Goal: Transaction & Acquisition: Purchase product/service

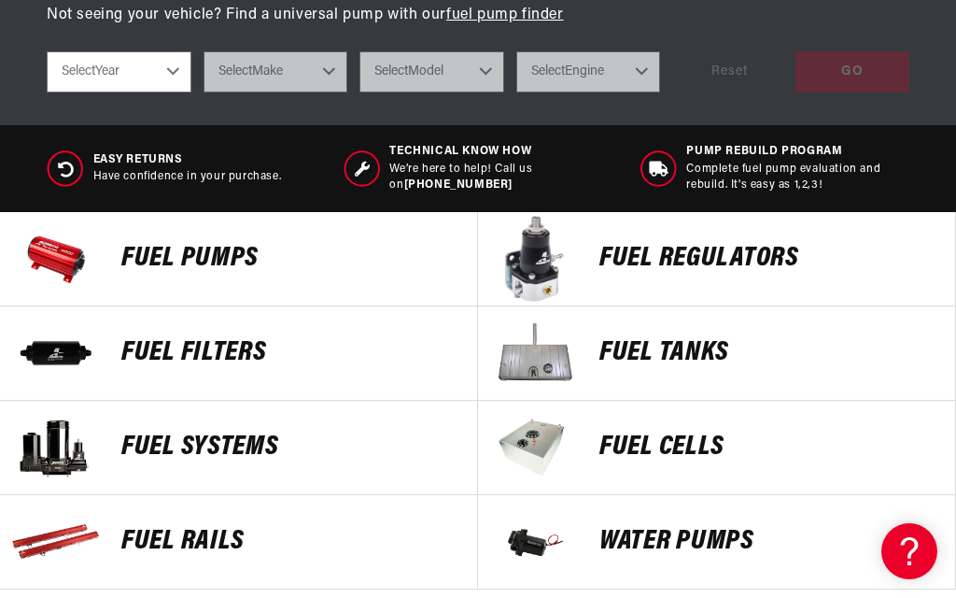
click at [798, 265] on p "FUEL REGULATORS" at bounding box center [767, 259] width 337 height 28
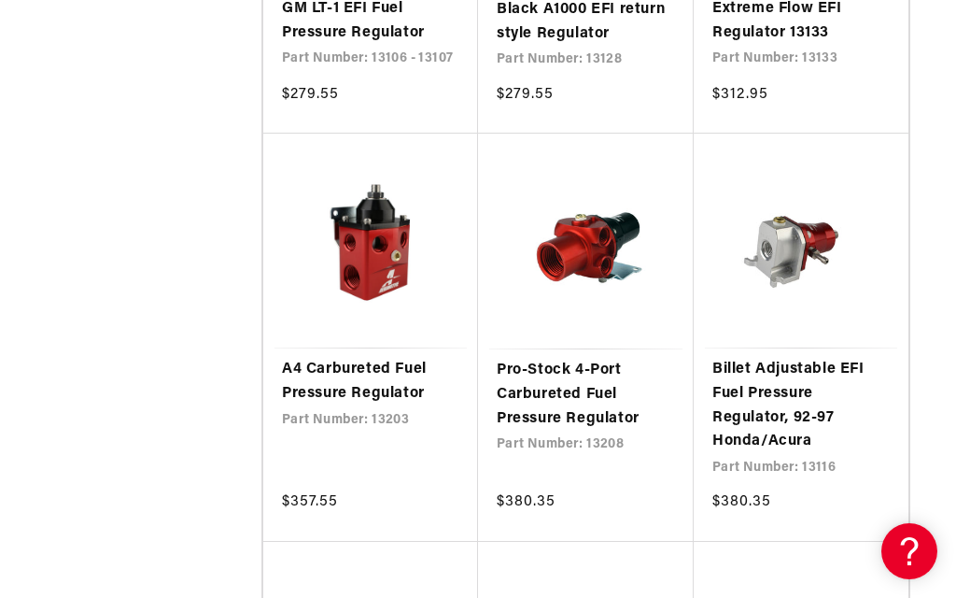
scroll to position [3839, 0]
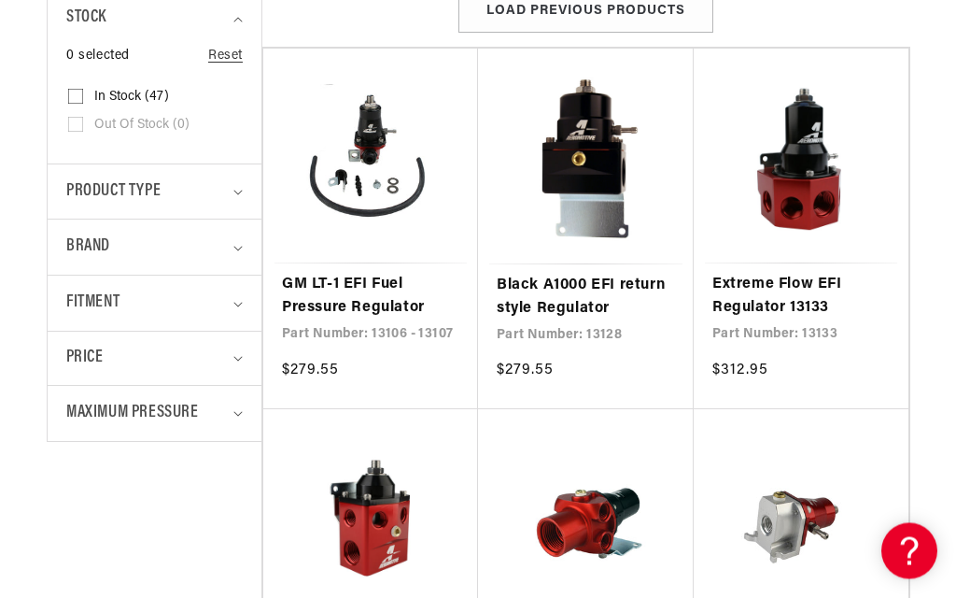
scroll to position [522, 0]
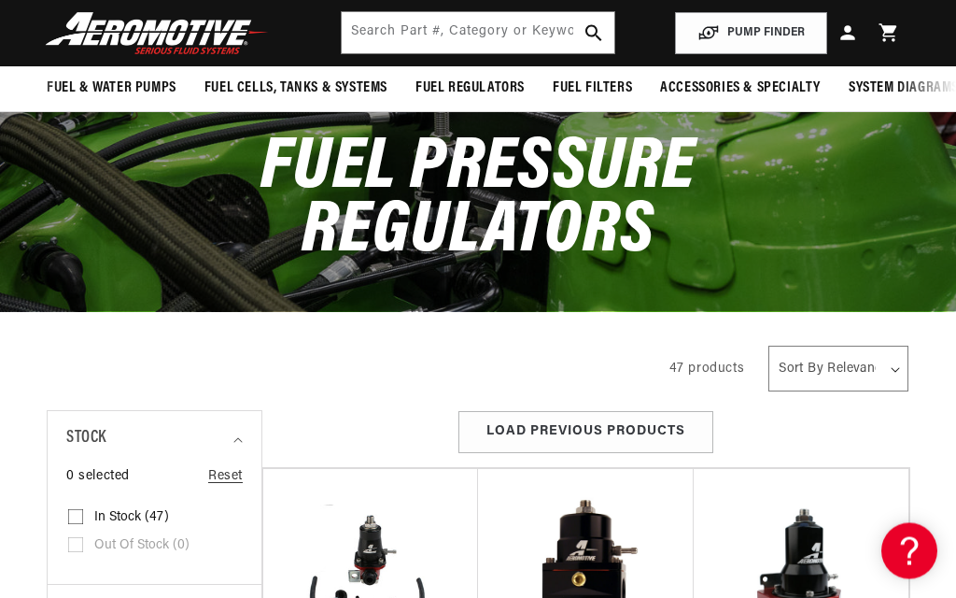
scroll to position [0, 0]
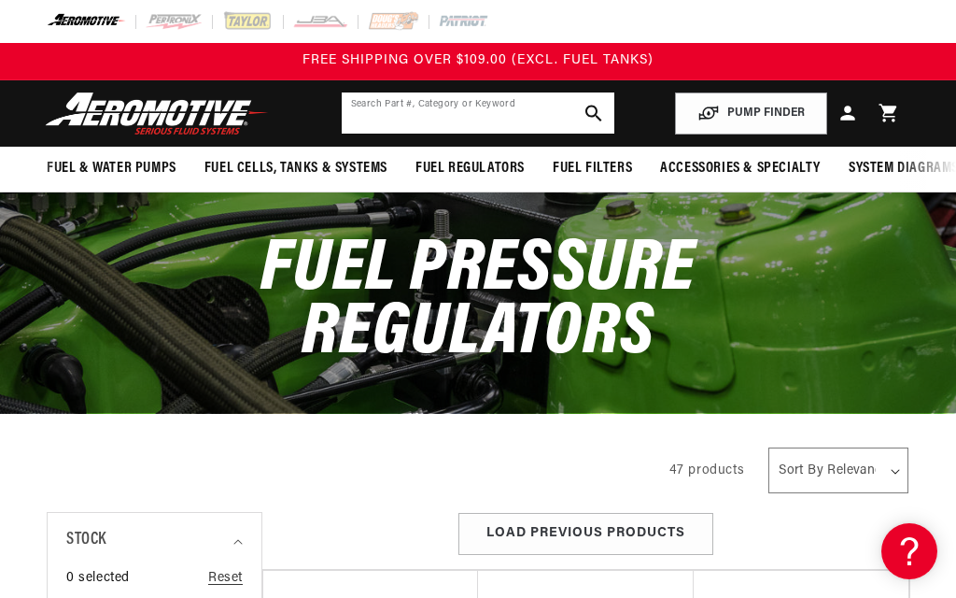
click at [482, 112] on input "text" at bounding box center [479, 112] width 274 height 41
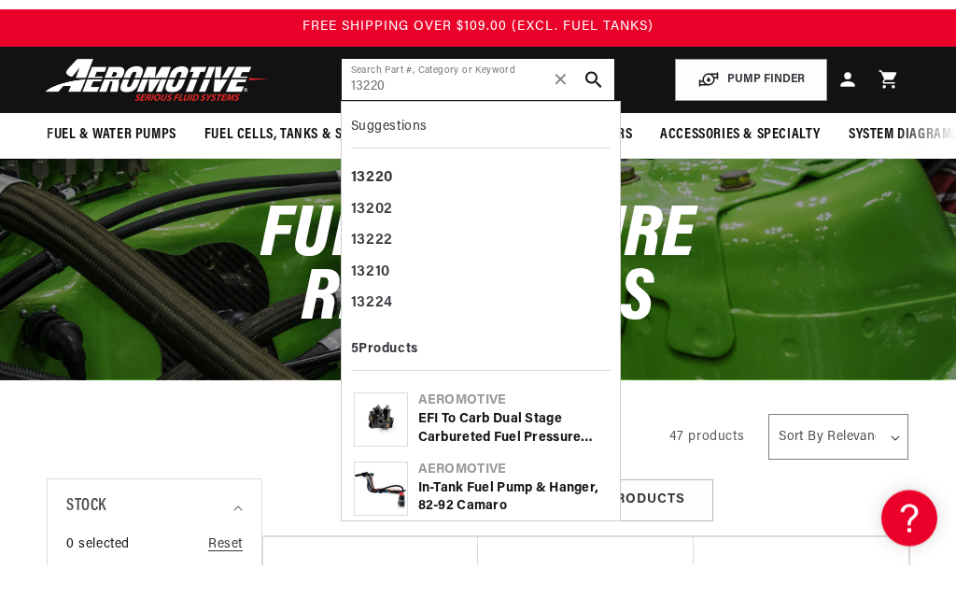
type input "13220"
click at [590, 92] on button "search button" at bounding box center [593, 112] width 41 height 41
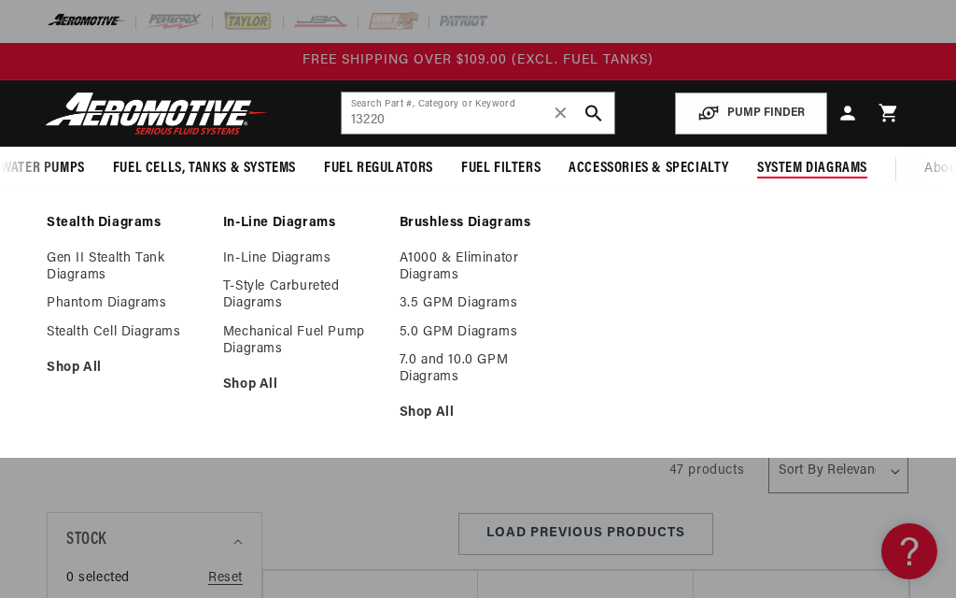
scroll to position [12, 0]
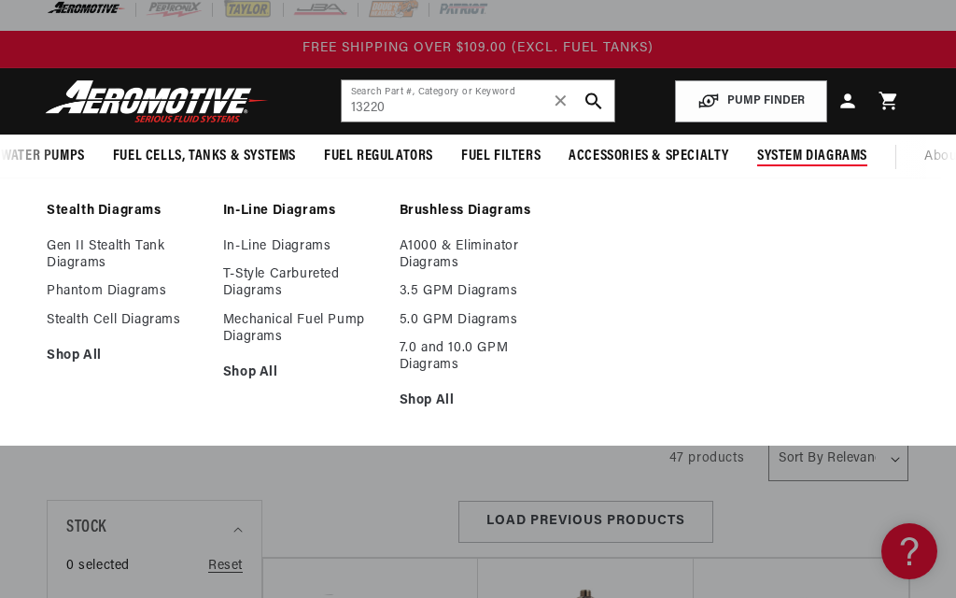
click at [672, 541] on button "Load Previous Products" at bounding box center [585, 522] width 255 height 42
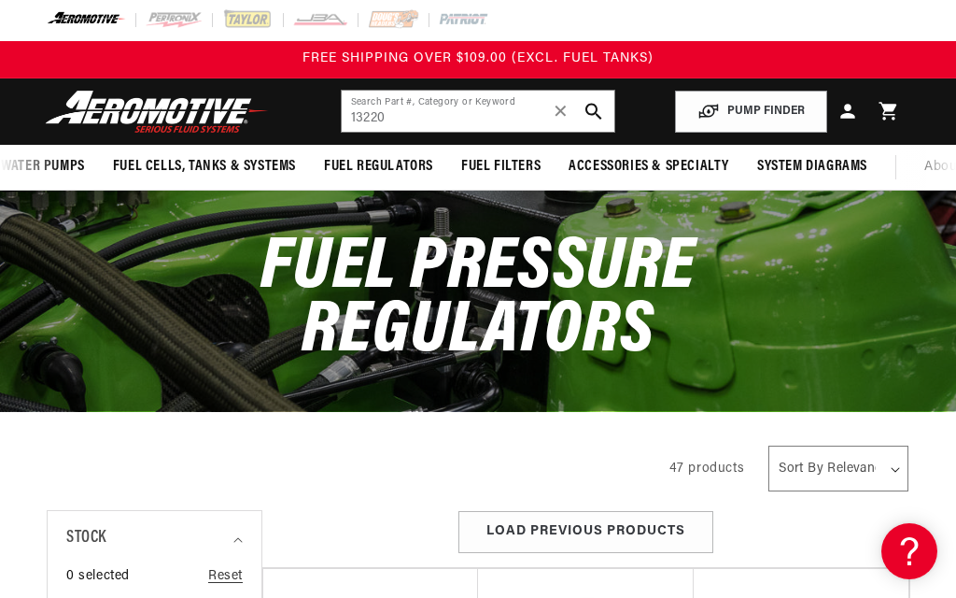
scroll to position [0, 0]
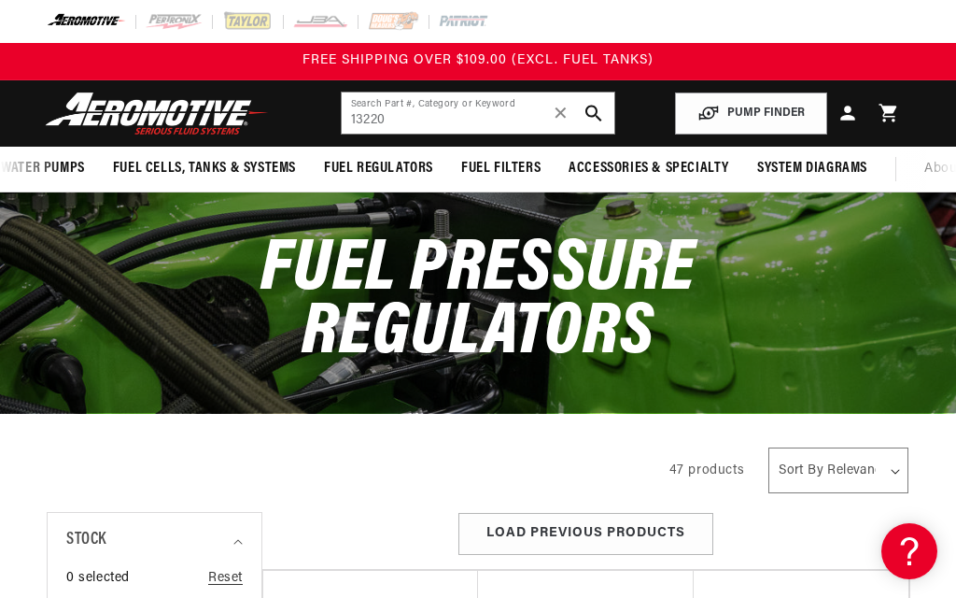
click at [556, 118] on span "✕" at bounding box center [561, 113] width 17 height 30
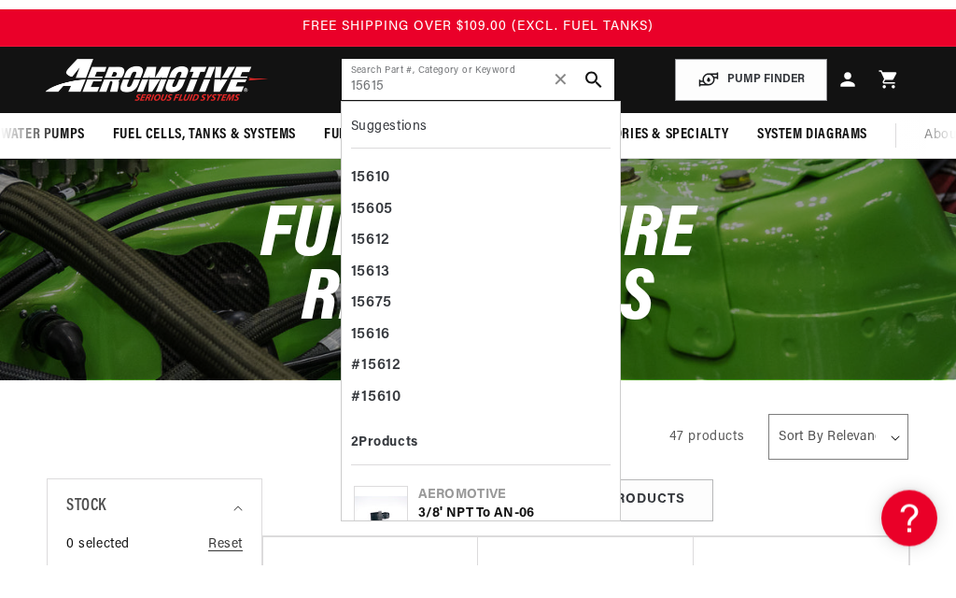
type input "15615"
click at [594, 105] on icon "search button" at bounding box center [593, 113] width 17 height 17
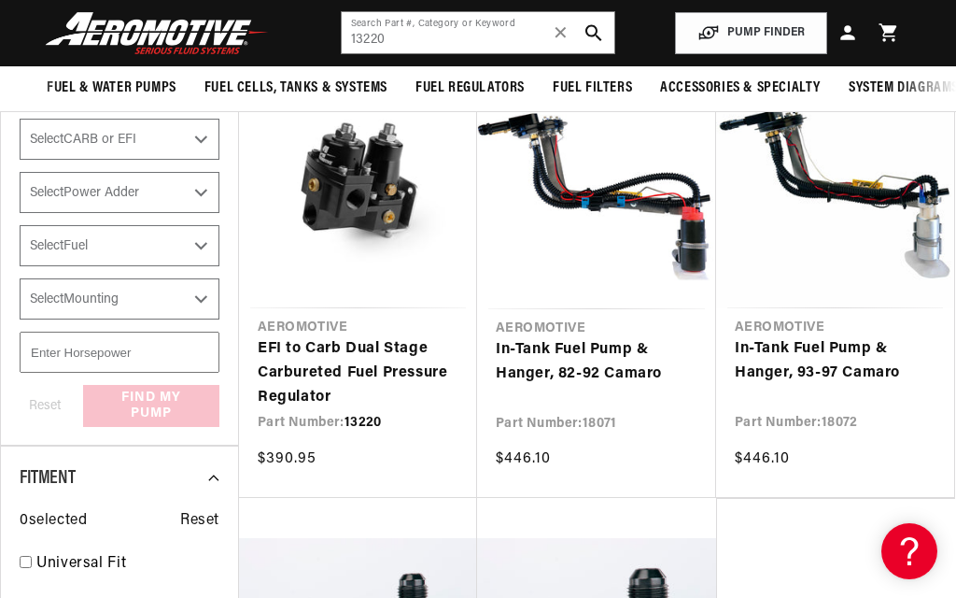
scroll to position [234, 0]
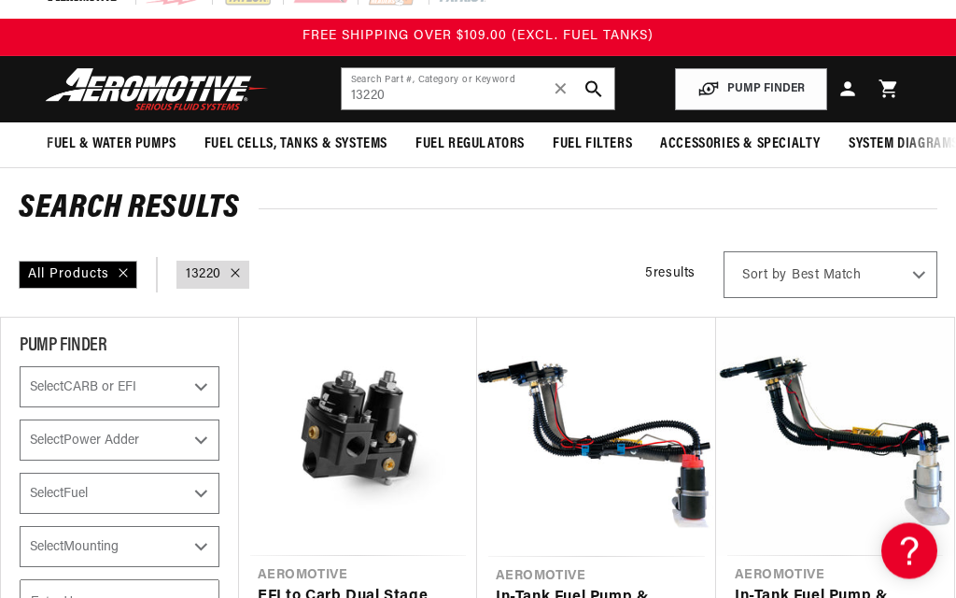
scroll to position [0, 0]
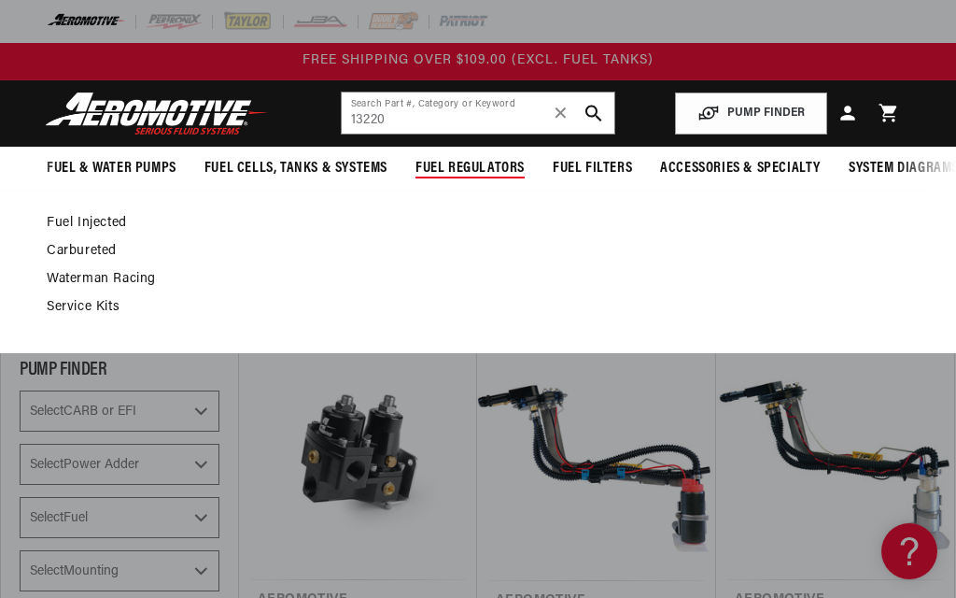
click at [469, 163] on span "Fuel Regulators" at bounding box center [470, 169] width 109 height 20
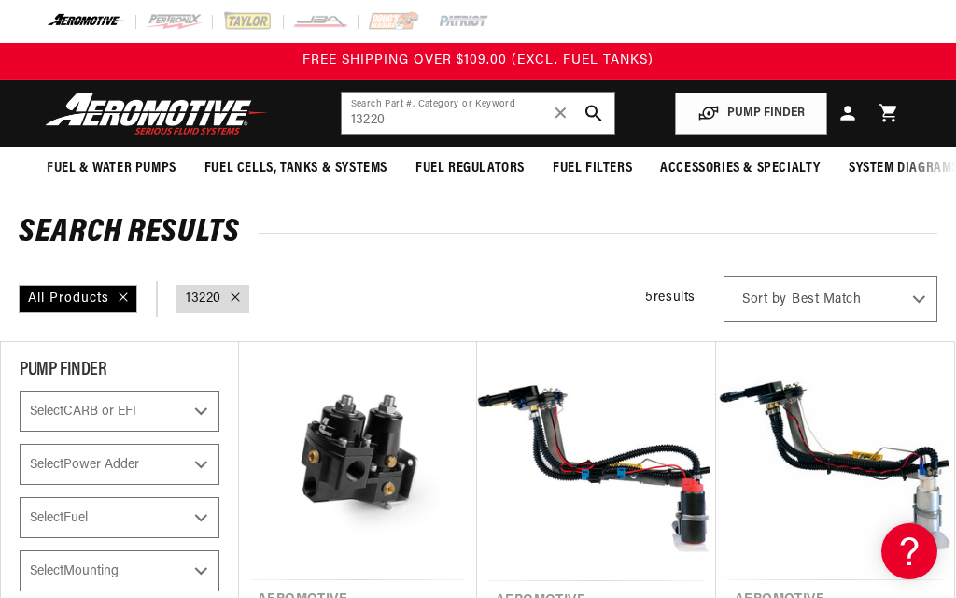
click at [462, 170] on span "Fuel Regulators" at bounding box center [470, 169] width 109 height 20
click at [561, 111] on span "✕" at bounding box center [561, 113] width 17 height 30
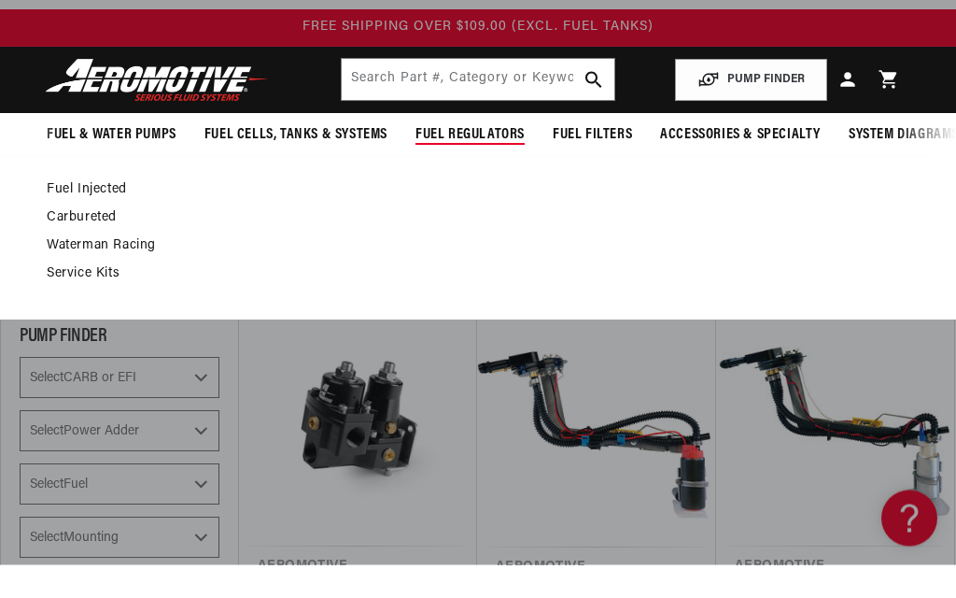
click at [478, 159] on span "Fuel Regulators" at bounding box center [470, 169] width 109 height 20
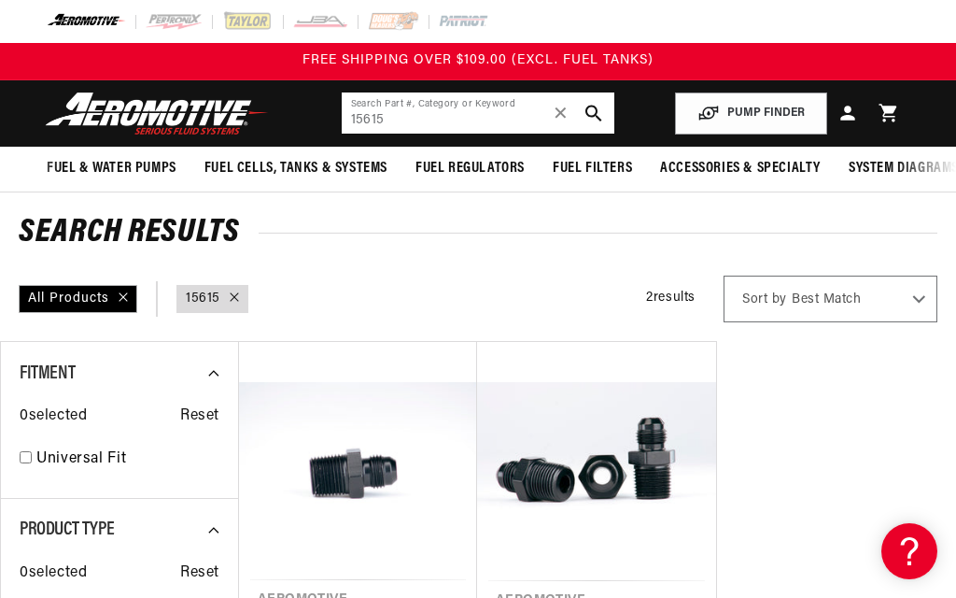
click at [561, 111] on span "✕" at bounding box center [561, 113] width 17 height 30
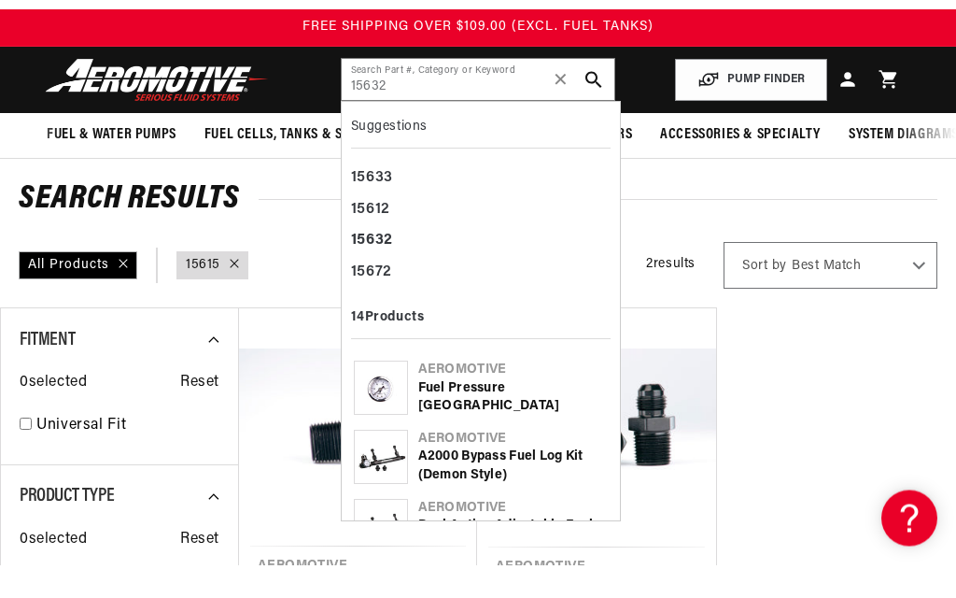
click at [595, 106] on use "search button" at bounding box center [593, 114] width 16 height 16
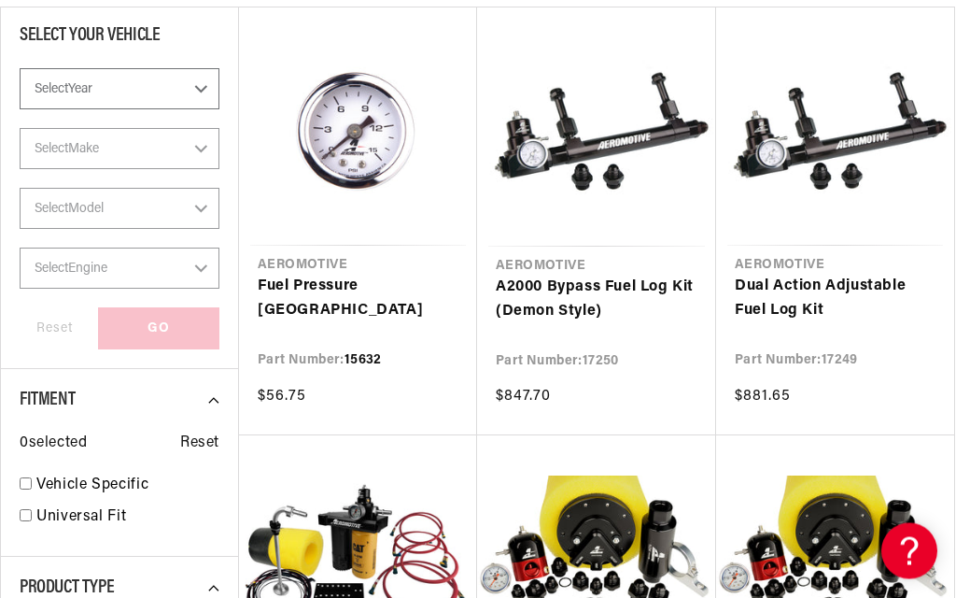
scroll to position [336, 0]
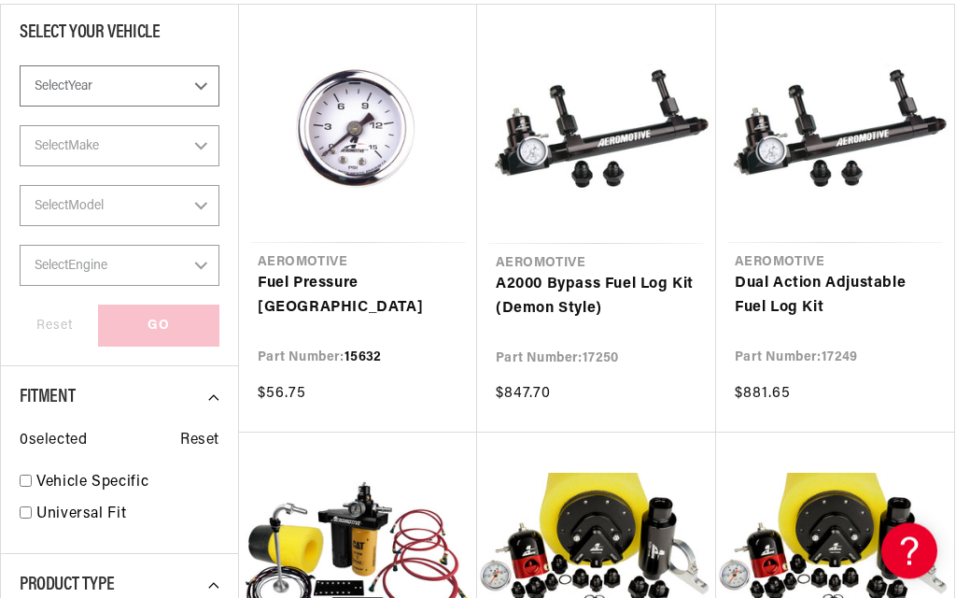
click at [384, 273] on link "Fuel Pressure [GEOGRAPHIC_DATA]" at bounding box center [358, 297] width 201 height 48
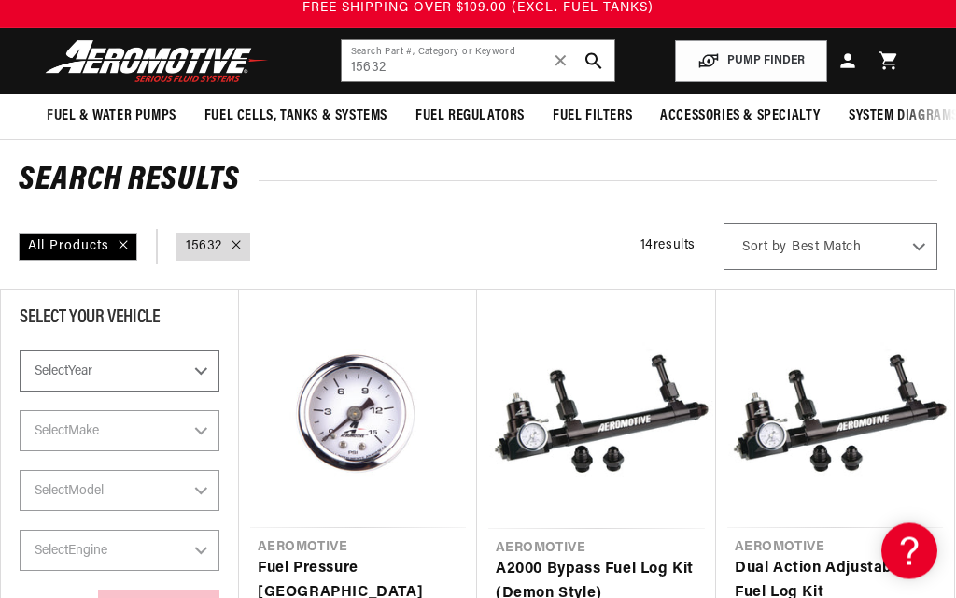
scroll to position [0, 0]
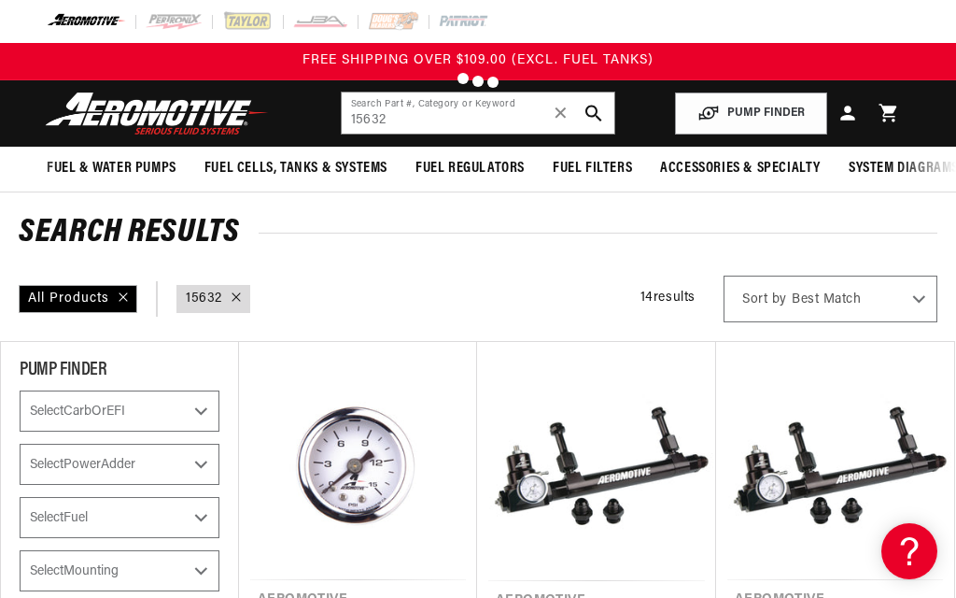
scroll to position [34, 0]
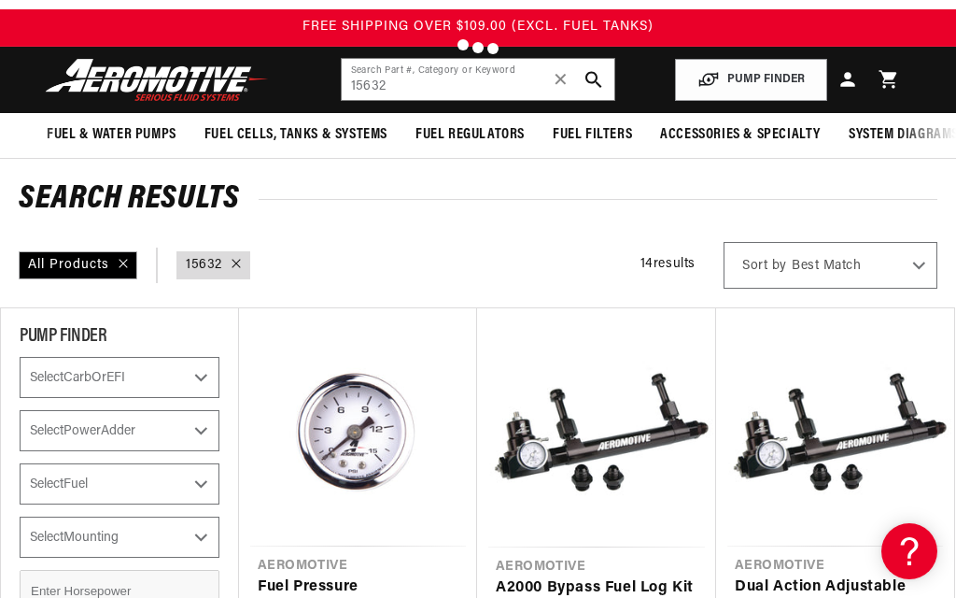
type input "15615"
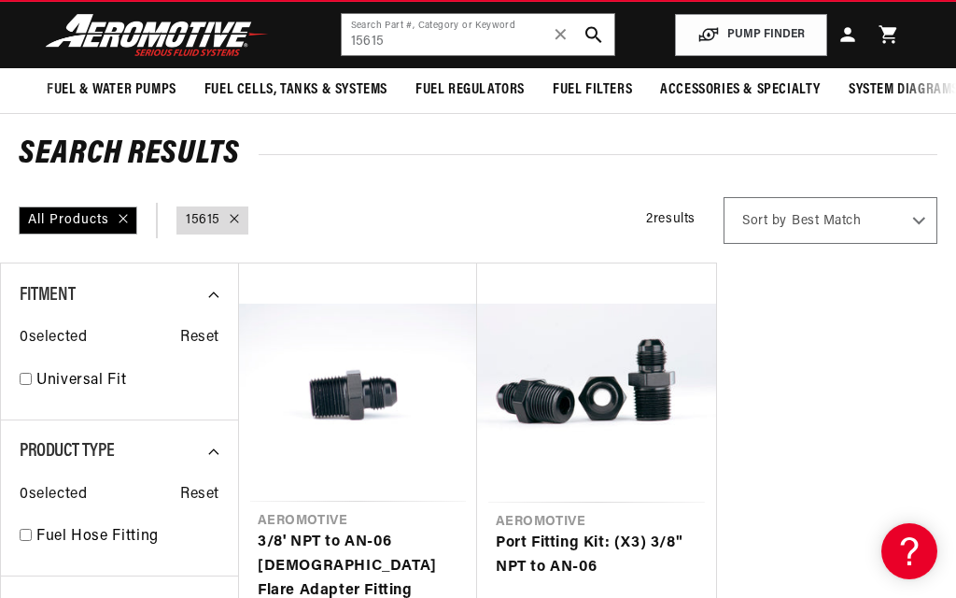
scroll to position [78, 0]
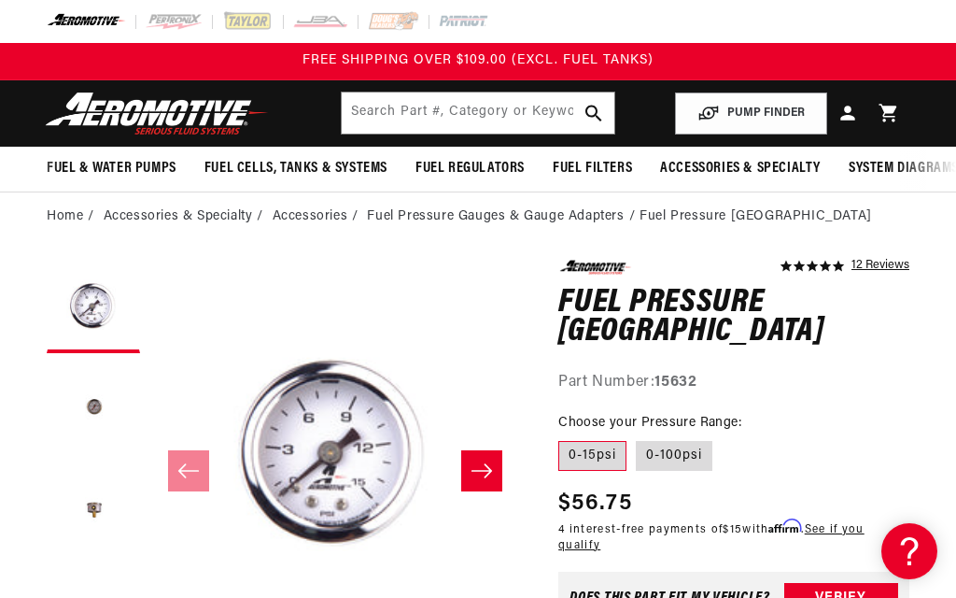
click at [715, 571] on div "Does This part fit My vehicle? Verify" at bounding box center [733, 597] width 351 height 52
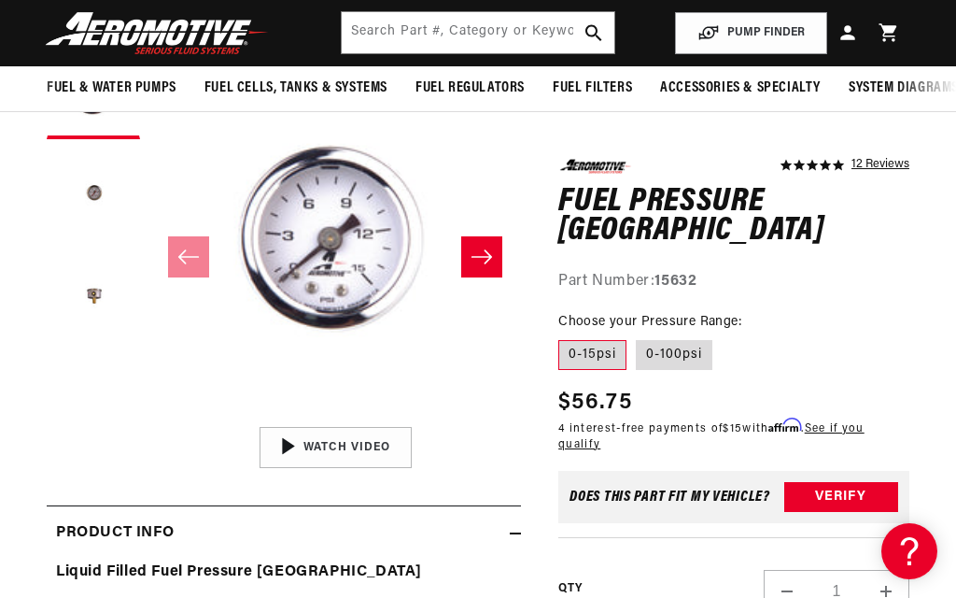
scroll to position [204, 0]
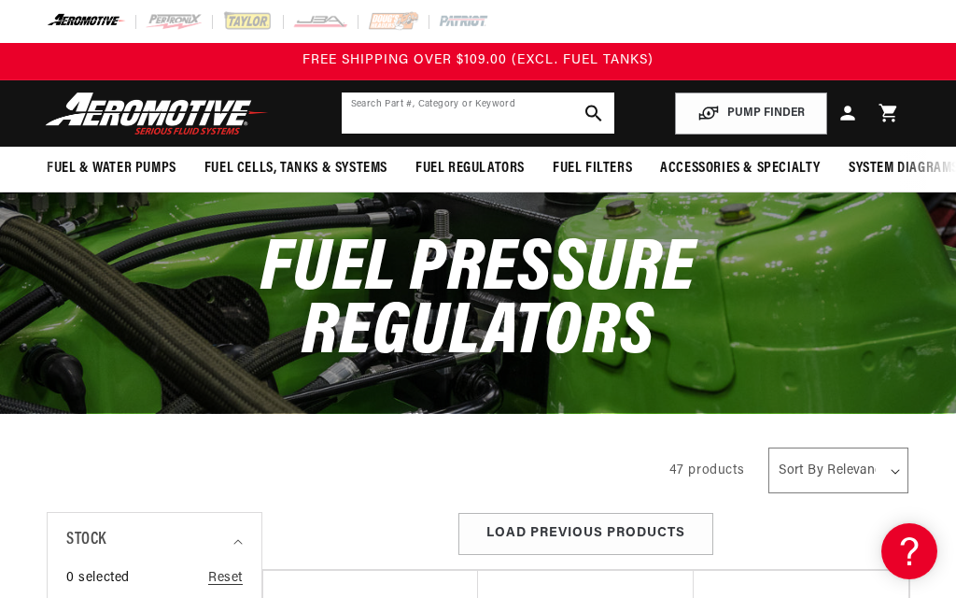
click at [463, 122] on input "text" at bounding box center [479, 112] width 274 height 41
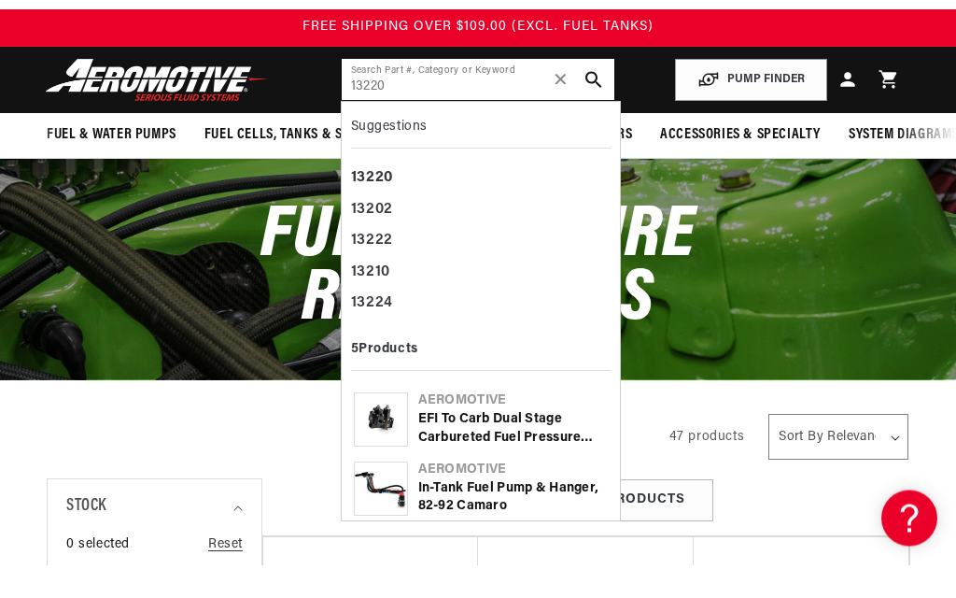
type input "13220"
click at [590, 105] on icon "search button" at bounding box center [593, 113] width 17 height 17
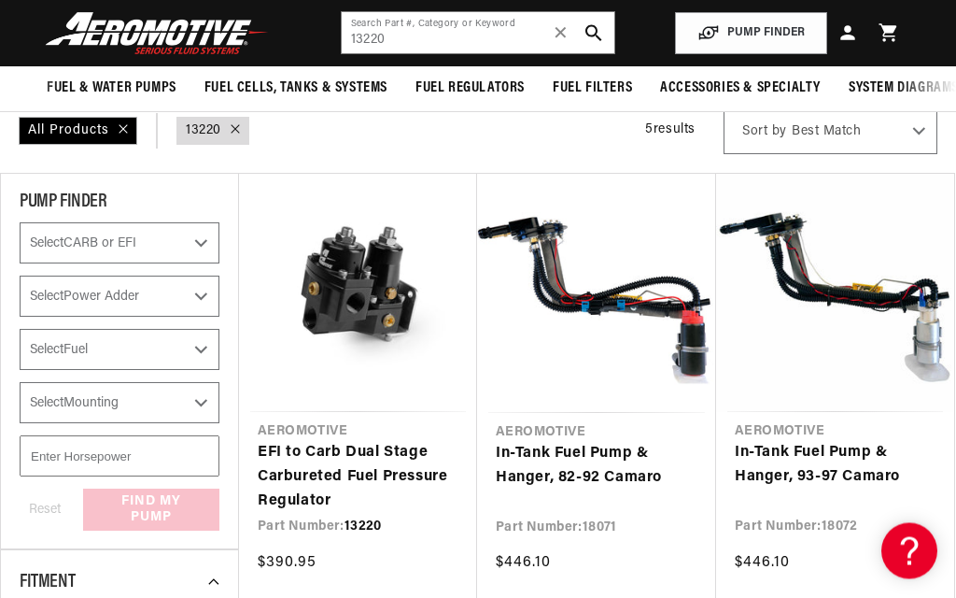
scroll to position [167, 0]
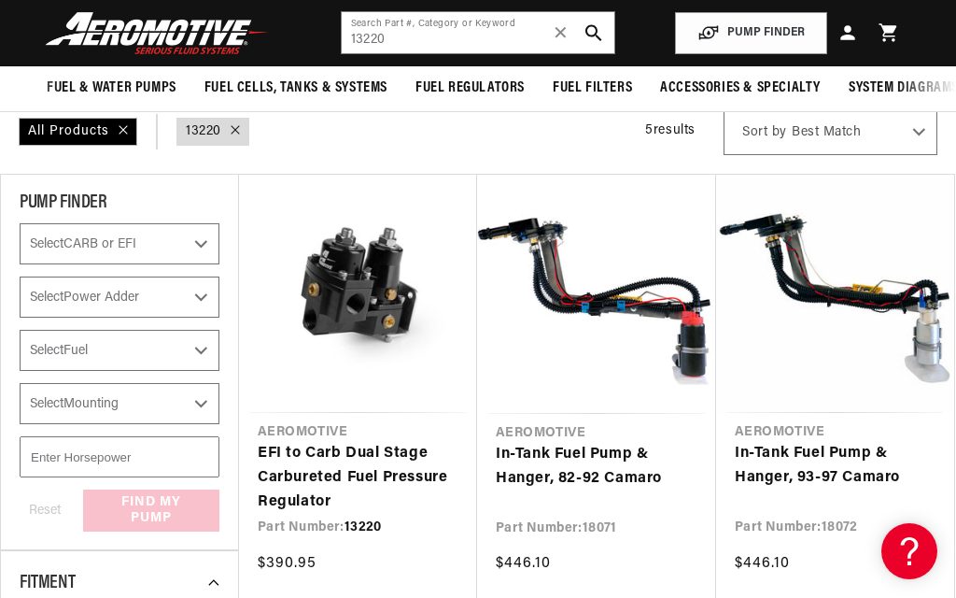
click at [338, 445] on link "EFI to Carb Dual Stage Carbureted Fuel Pressure Regulator" at bounding box center [358, 478] width 201 height 72
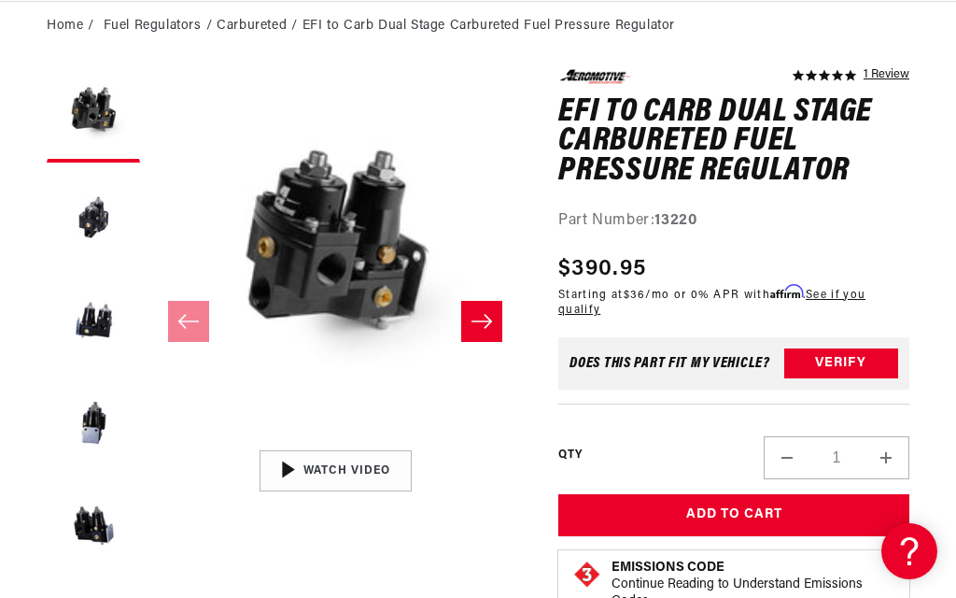
click at [366, 471] on img "Gallery Viewer" at bounding box center [335, 470] width 283 height 159
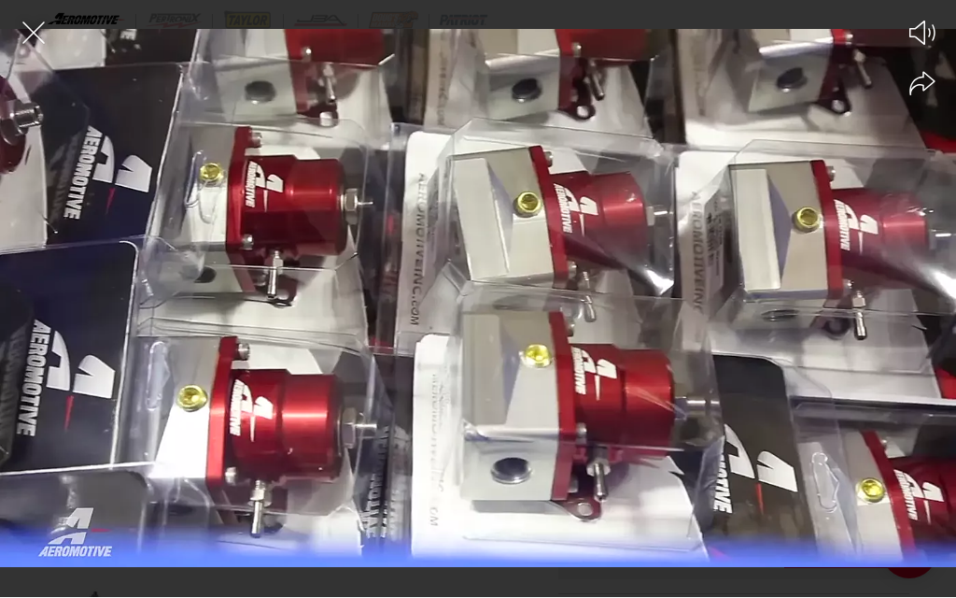
click at [615, 443] on div at bounding box center [478, 331] width 956 height 532
click at [664, 444] on div at bounding box center [478, 331] width 956 height 532
click at [36, 44] on icon "Close the video player" at bounding box center [33, 33] width 41 height 41
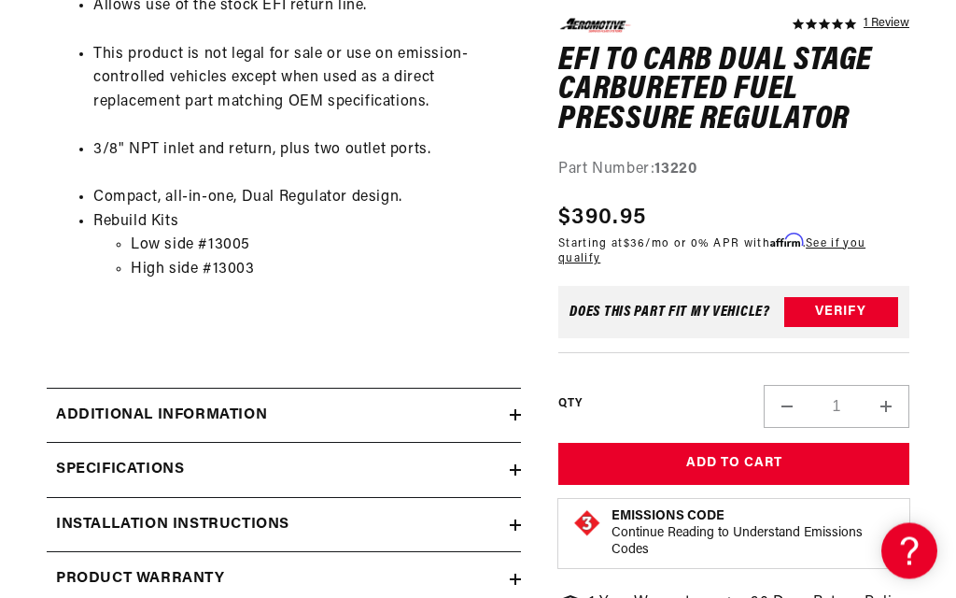
scroll to position [1269, 0]
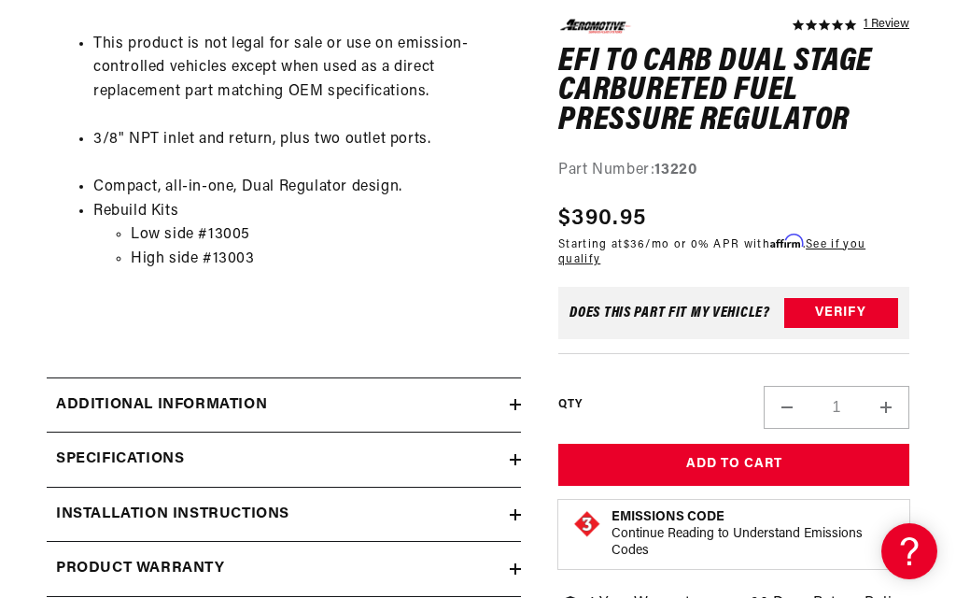
click at [507, 452] on div "Specifications" at bounding box center [278, 459] width 463 height 24
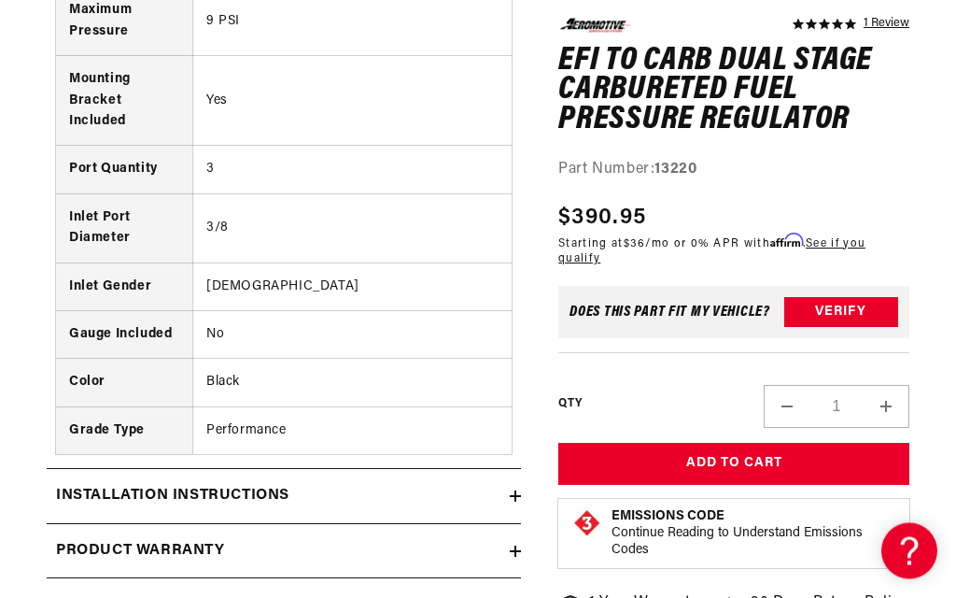
scroll to position [1936, 0]
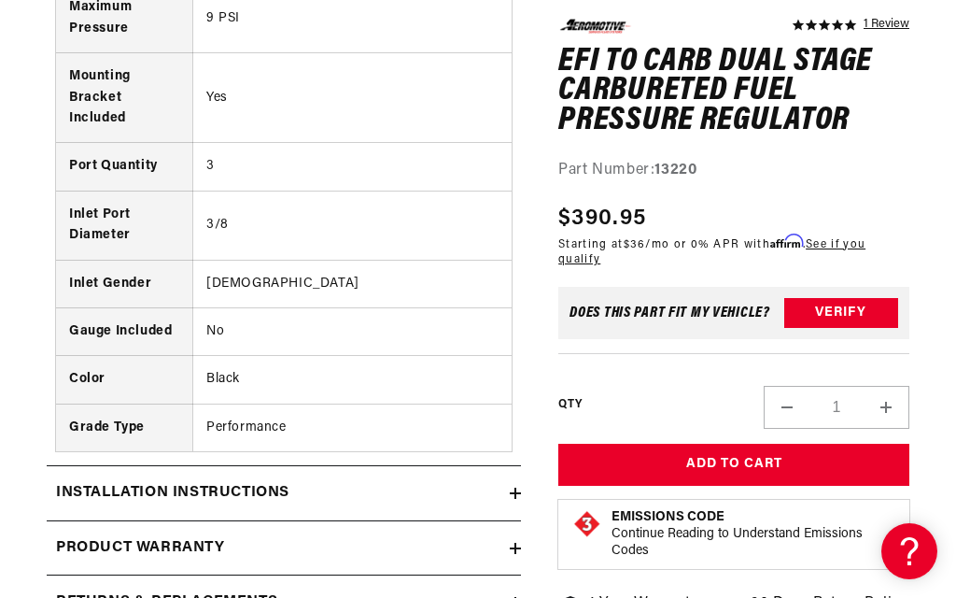
click at [513, 480] on summary "Installation Instructions" at bounding box center [284, 493] width 474 height 54
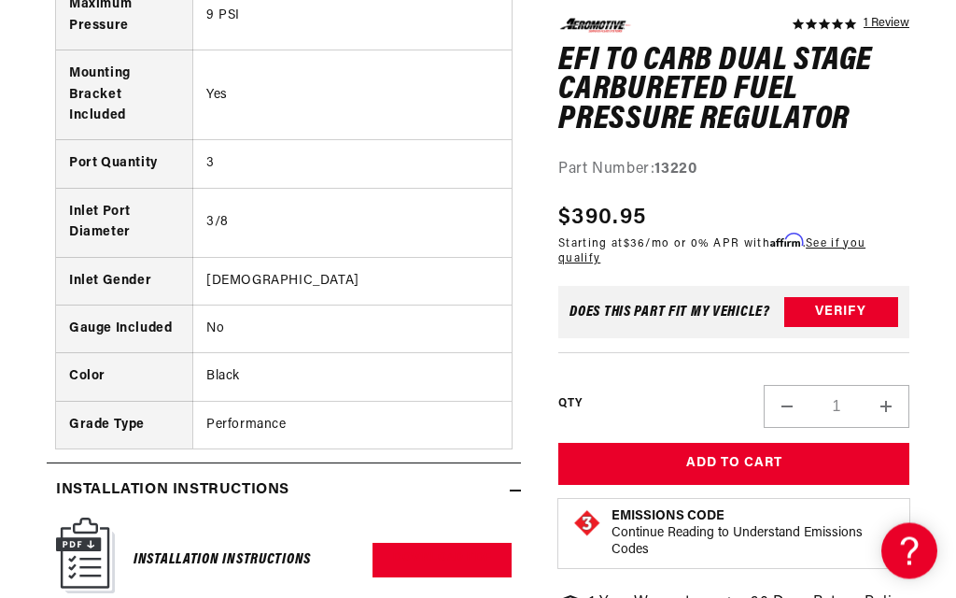
click at [130, 540] on div "Installation Instructions Download PDF" at bounding box center [284, 560] width 456 height 85
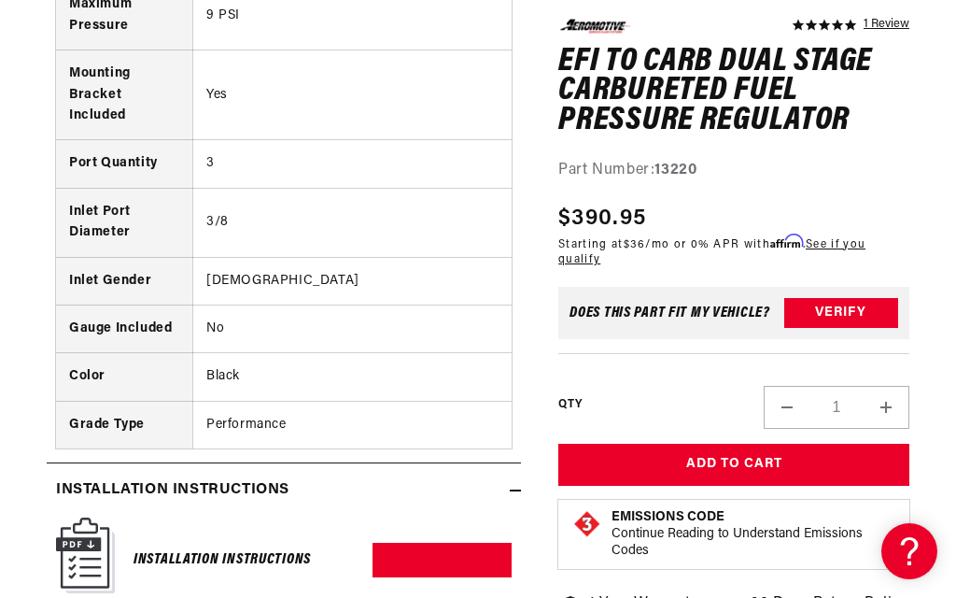
click at [92, 533] on img at bounding box center [85, 555] width 59 height 76
click at [76, 519] on img at bounding box center [85, 555] width 59 height 76
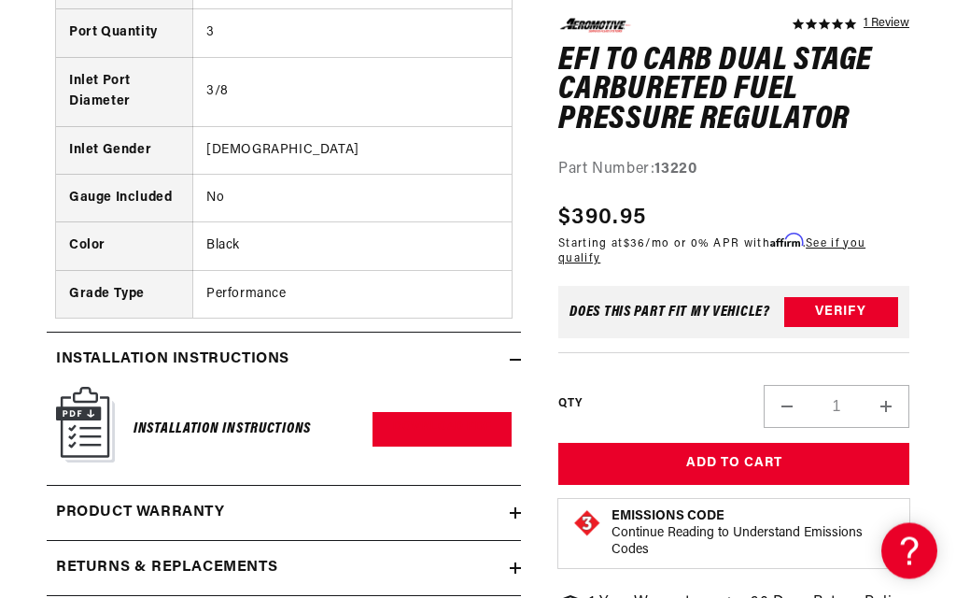
scroll to position [2070, 0]
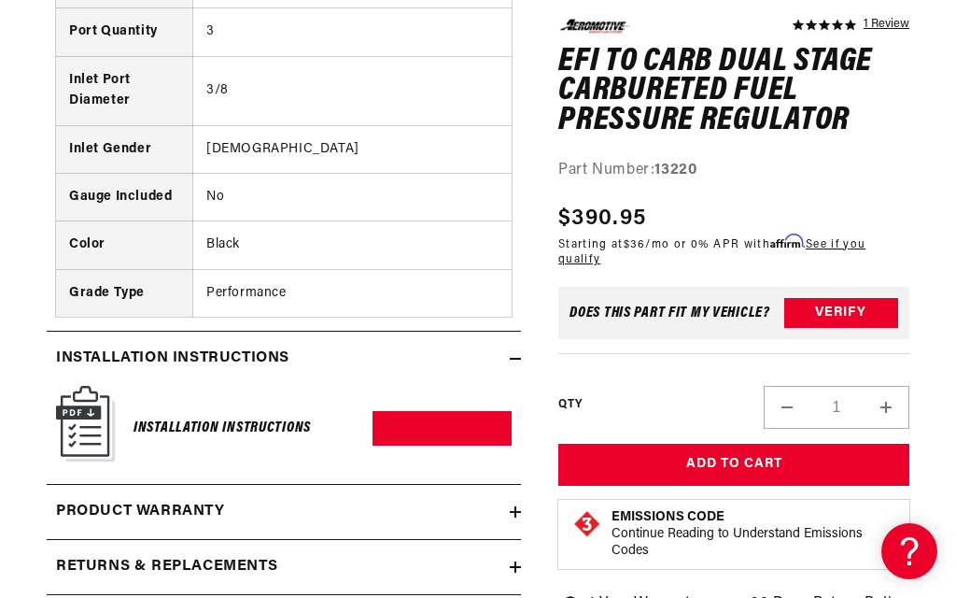
click at [81, 386] on img at bounding box center [85, 424] width 59 height 76
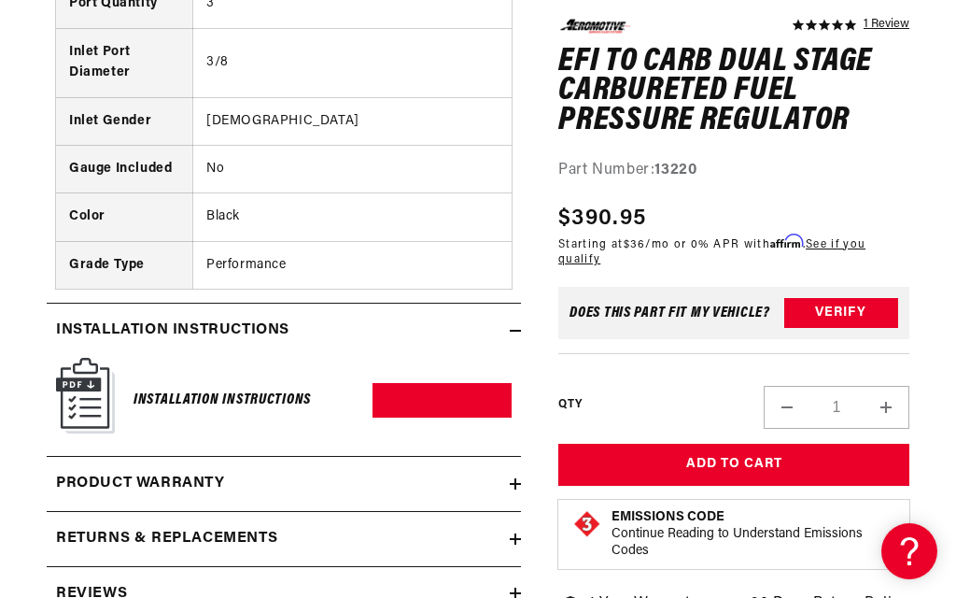
click at [153, 388] on h6 "Installation Instructions" at bounding box center [222, 400] width 177 height 25
click at [374, 383] on link "Download PDF" at bounding box center [442, 400] width 139 height 35
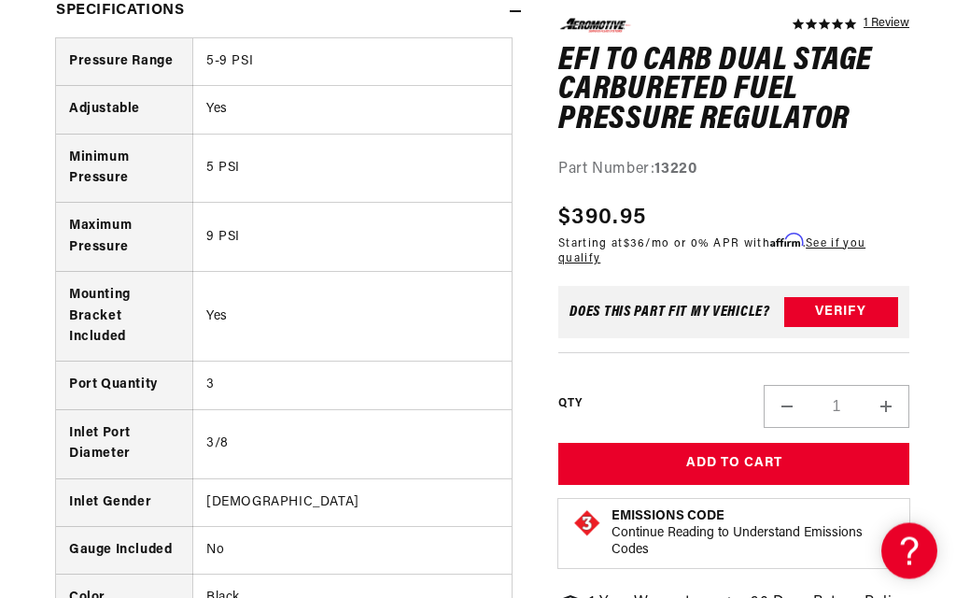
scroll to position [1717, 0]
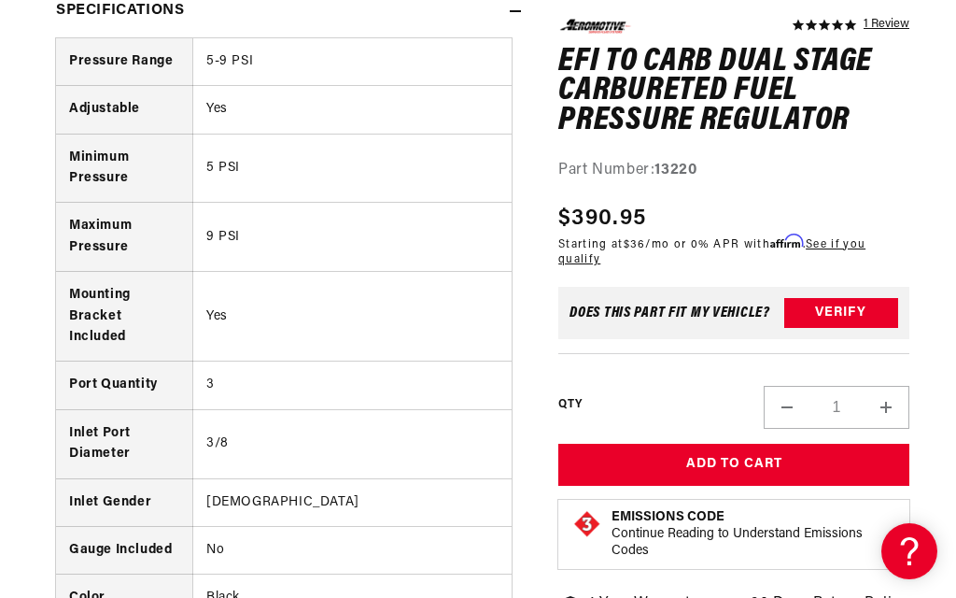
click at [747, 457] on button "Add to Cart" at bounding box center [733, 465] width 351 height 42
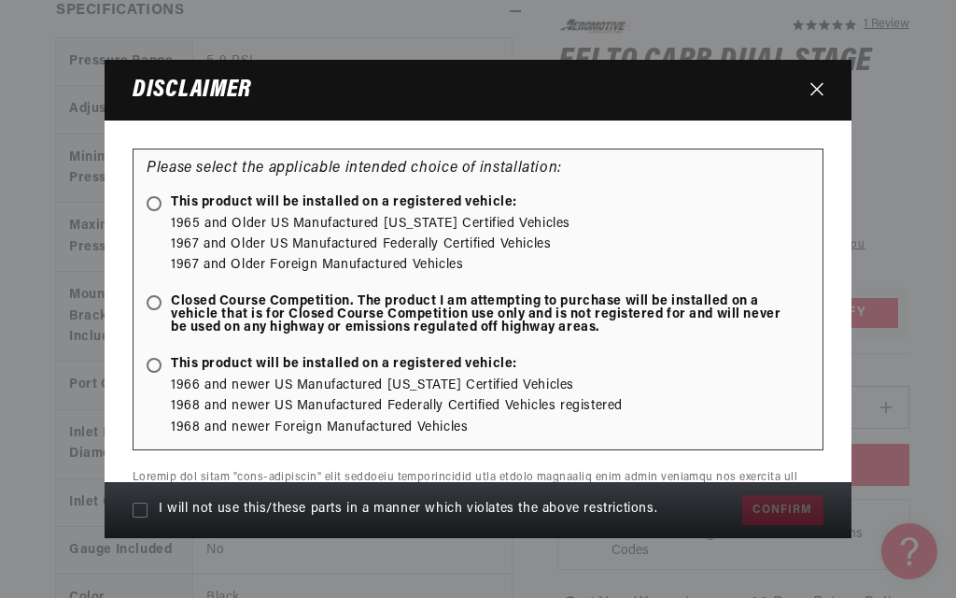
click at [157, 204] on span at bounding box center [154, 203] width 15 height 15
click at [157, 204] on input "This product will be installed on a registered vehicle:" at bounding box center [157, 205] width 12 height 12
radio input "true"
click at [162, 371] on span "This product will be installed on a registered vehicle:" at bounding box center [332, 364] width 371 height 13
click at [162, 372] on input "This product will be installed on a registered vehicle:" at bounding box center [157, 366] width 12 height 12
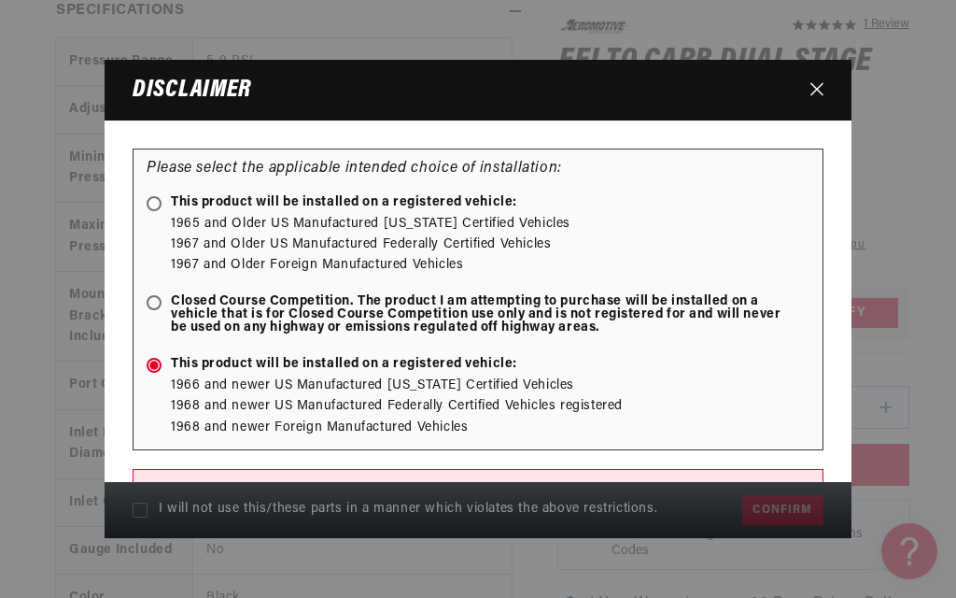
scroll to position [0, 0]
click at [148, 372] on span at bounding box center [154, 365] width 15 height 15
click at [151, 372] on input "This product will be installed on a registered vehicle:" at bounding box center [157, 366] width 12 height 12
click at [151, 370] on icon at bounding box center [153, 364] width 9 height 9
click at [151, 373] on input "This product will be installed on a registered vehicle:" at bounding box center [157, 366] width 12 height 12
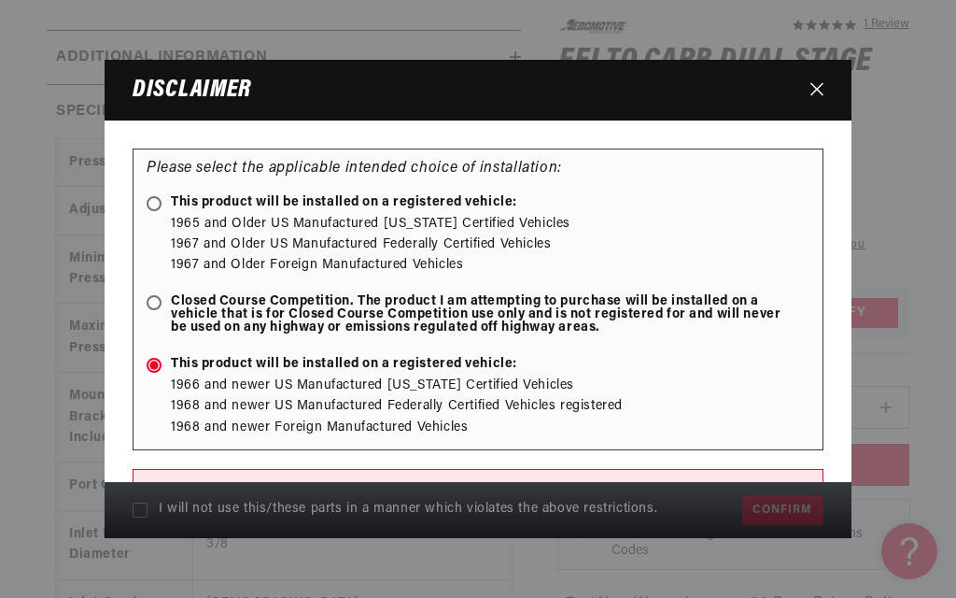
scroll to position [1633, 0]
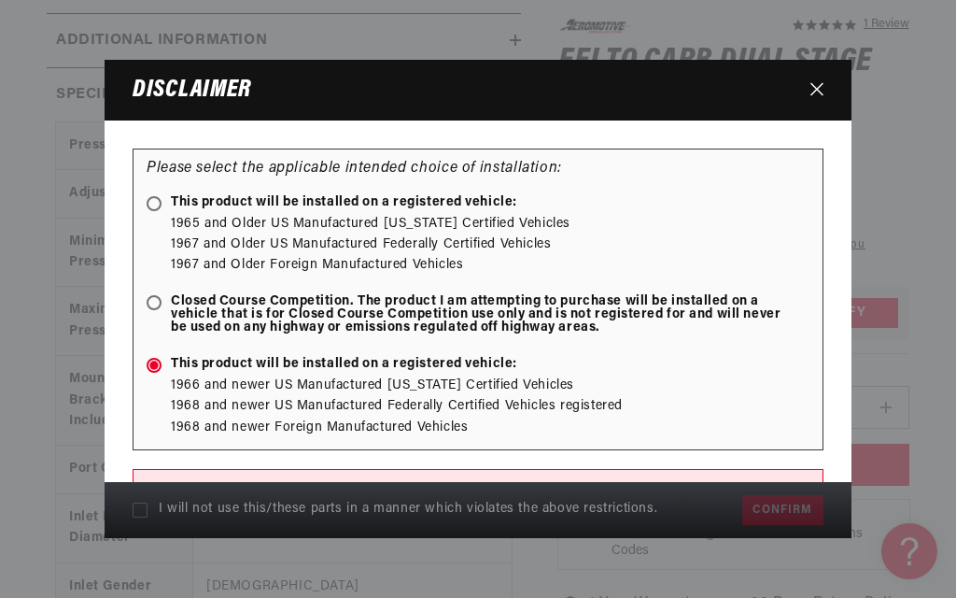
click at [823, 82] on icon "Close" at bounding box center [817, 89] width 13 height 14
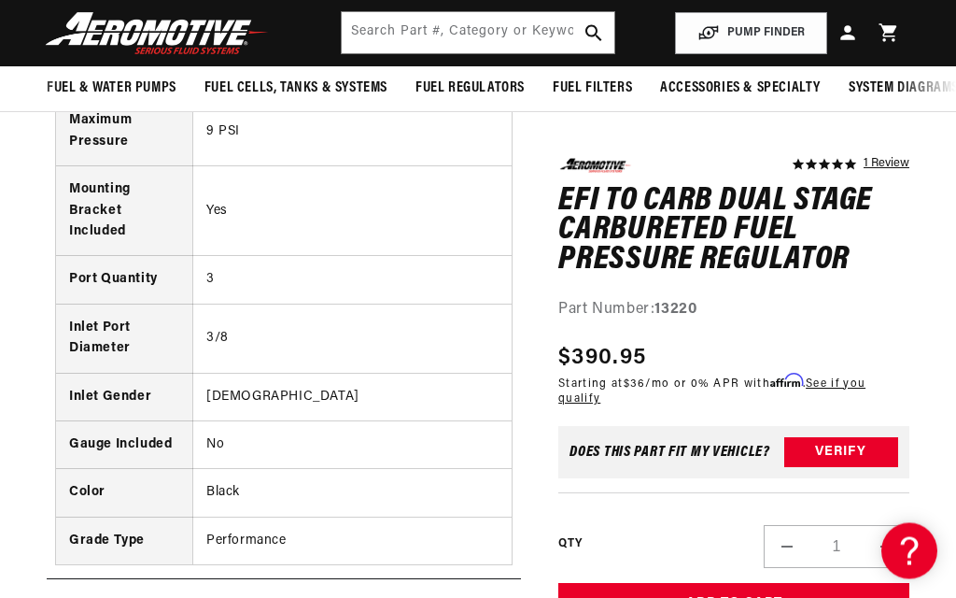
scroll to position [1823, 0]
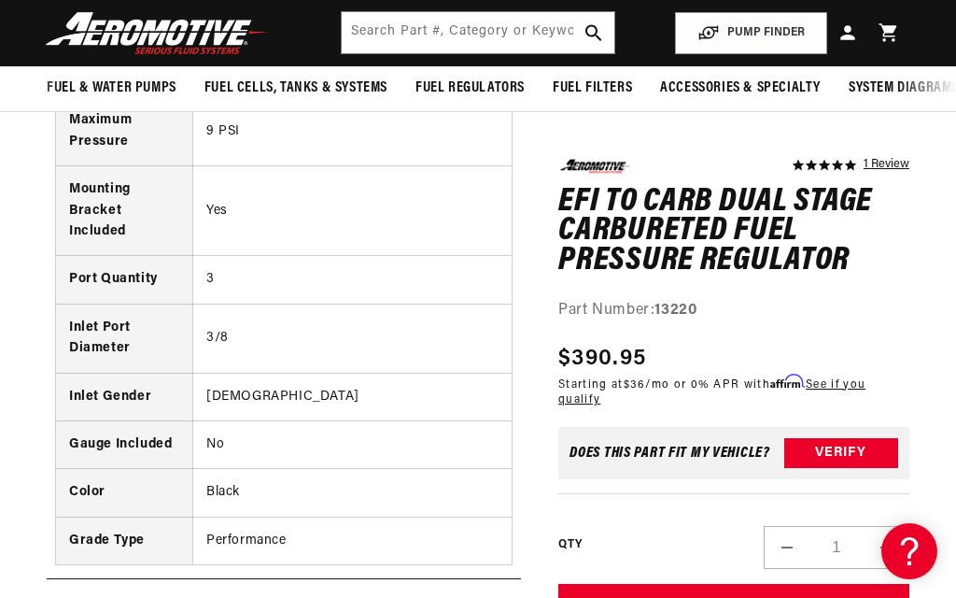
click at [816, 443] on button "Verify" at bounding box center [841, 453] width 114 height 30
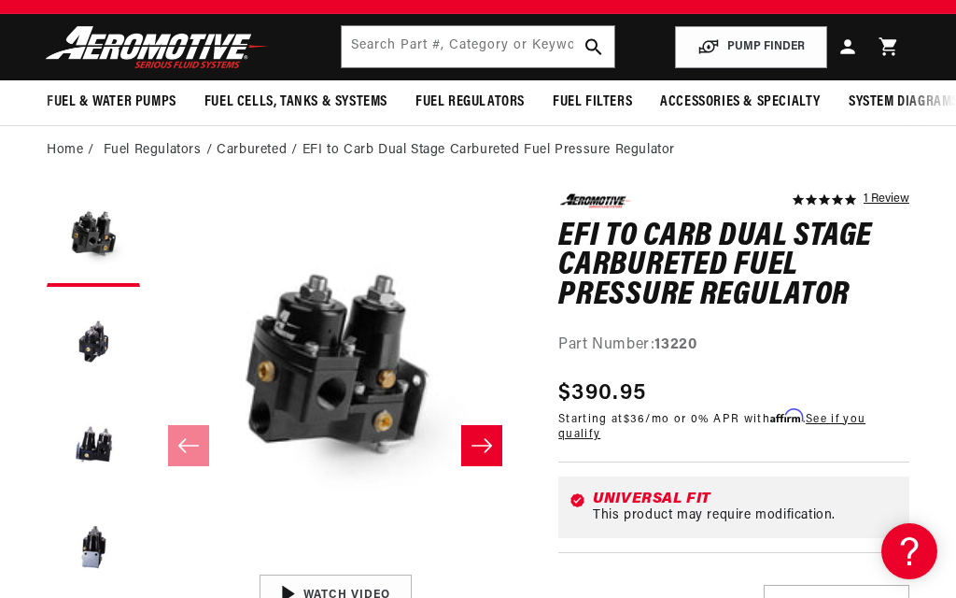
scroll to position [0, 0]
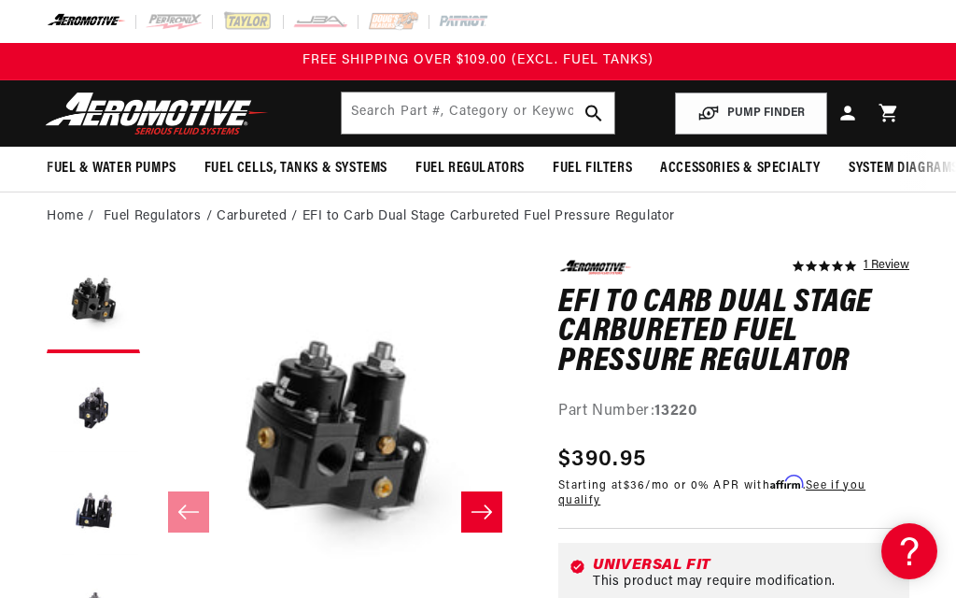
click at [893, 111] on icon at bounding box center [888, 114] width 18 height 18
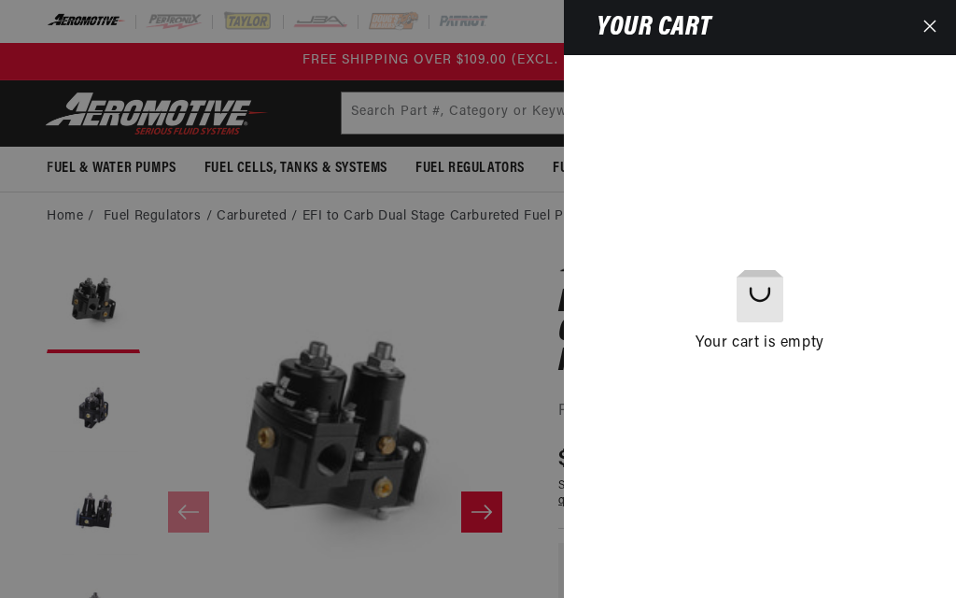
click at [500, 306] on div at bounding box center [478, 299] width 956 height 598
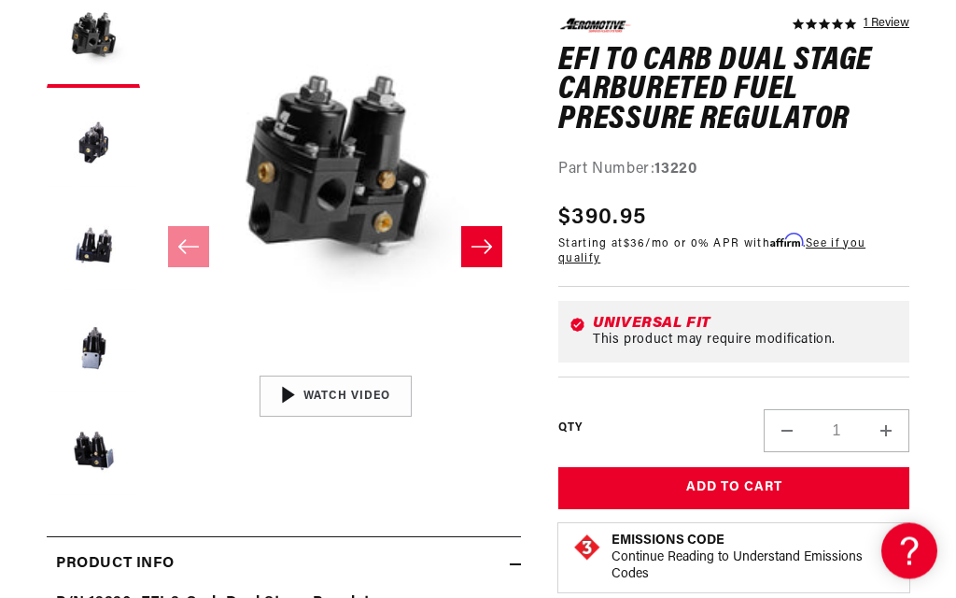
click at [764, 484] on button "Add to Cart" at bounding box center [733, 489] width 351 height 42
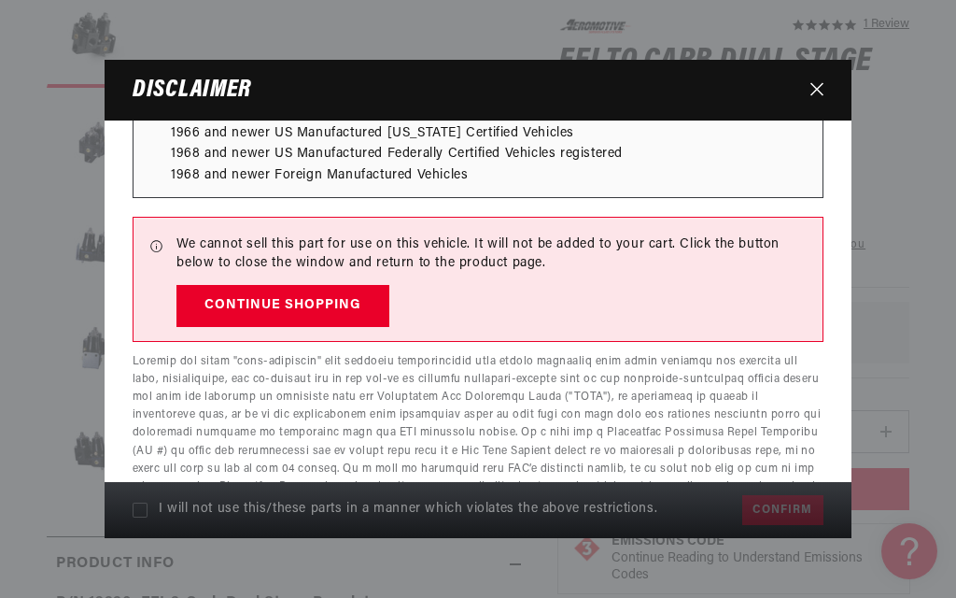
scroll to position [256, 0]
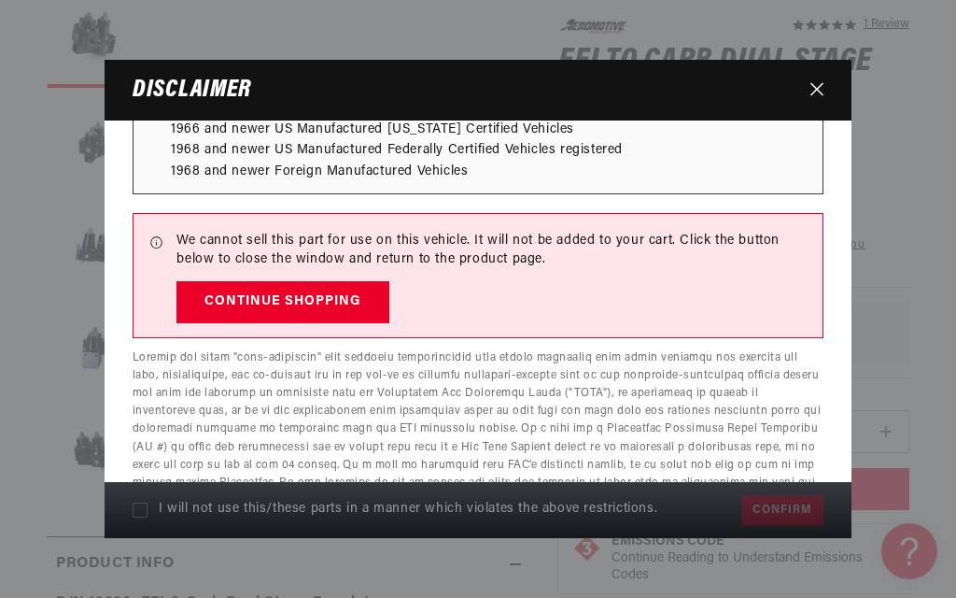
click at [315, 301] on button "Continue Shopping" at bounding box center [282, 302] width 213 height 42
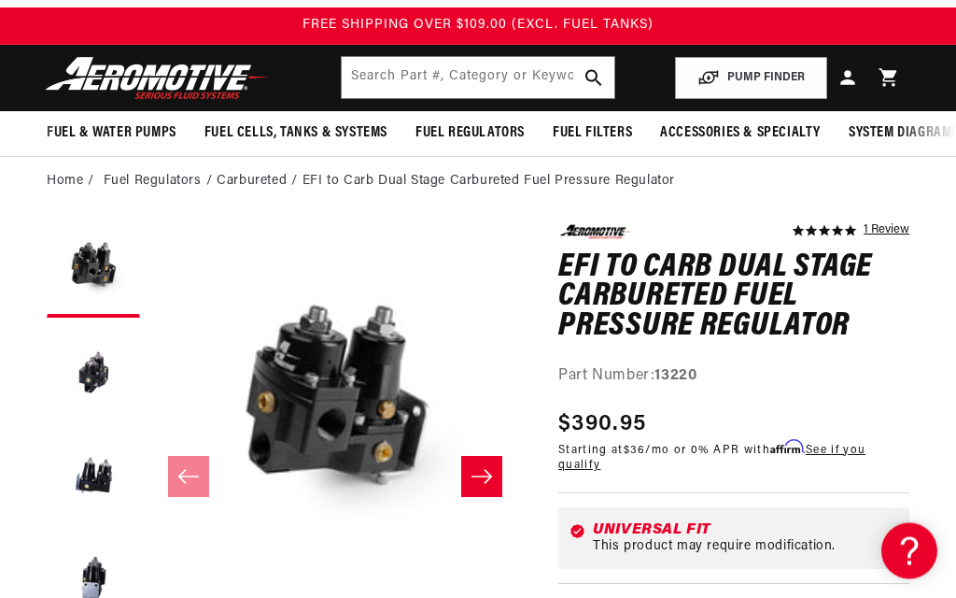
scroll to position [0, 0]
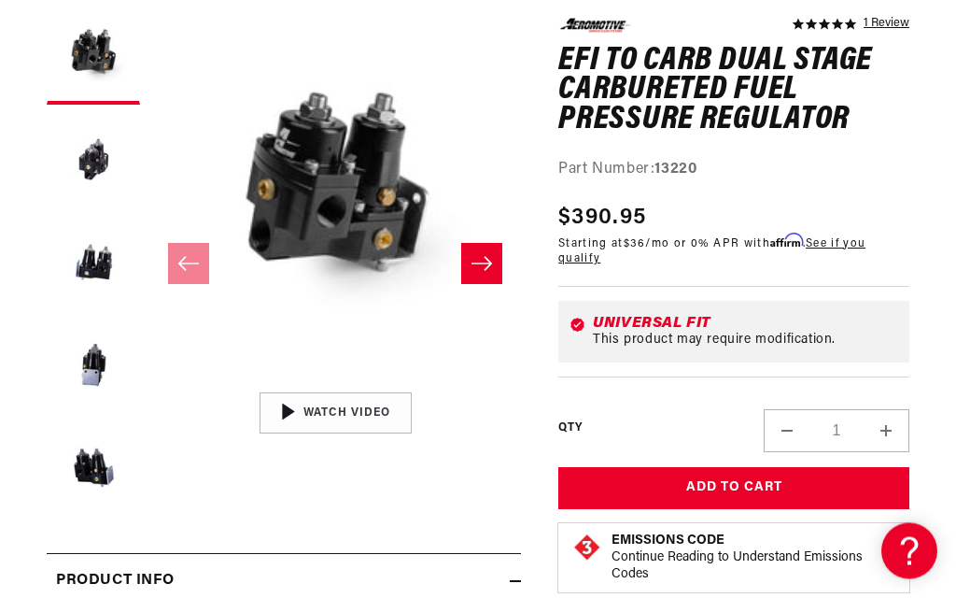
click at [769, 478] on button "Add to Cart" at bounding box center [733, 489] width 351 height 42
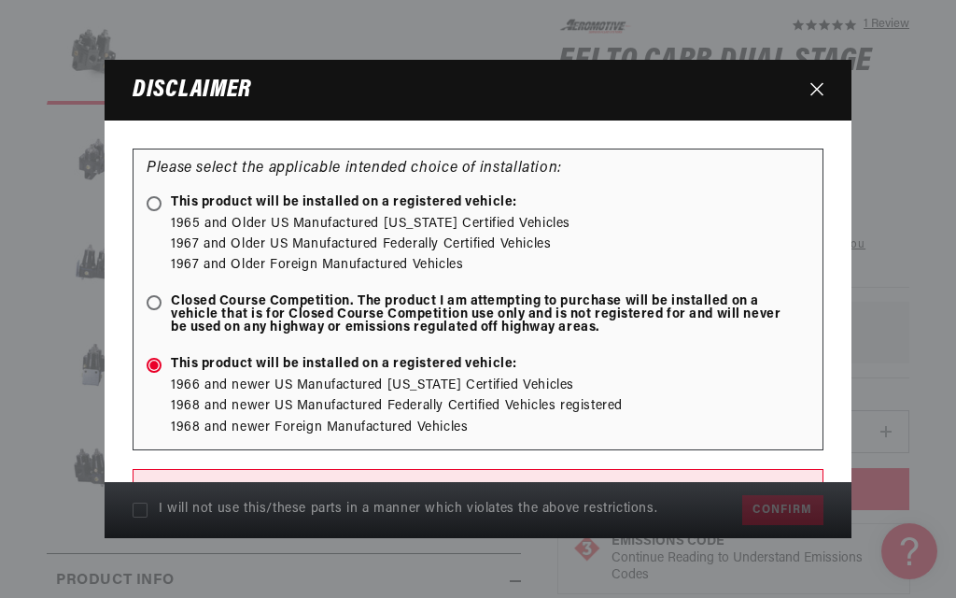
click at [144, 222] on div "Please select the applicable intended choice of installation: This product will…" at bounding box center [478, 299] width 691 height 302
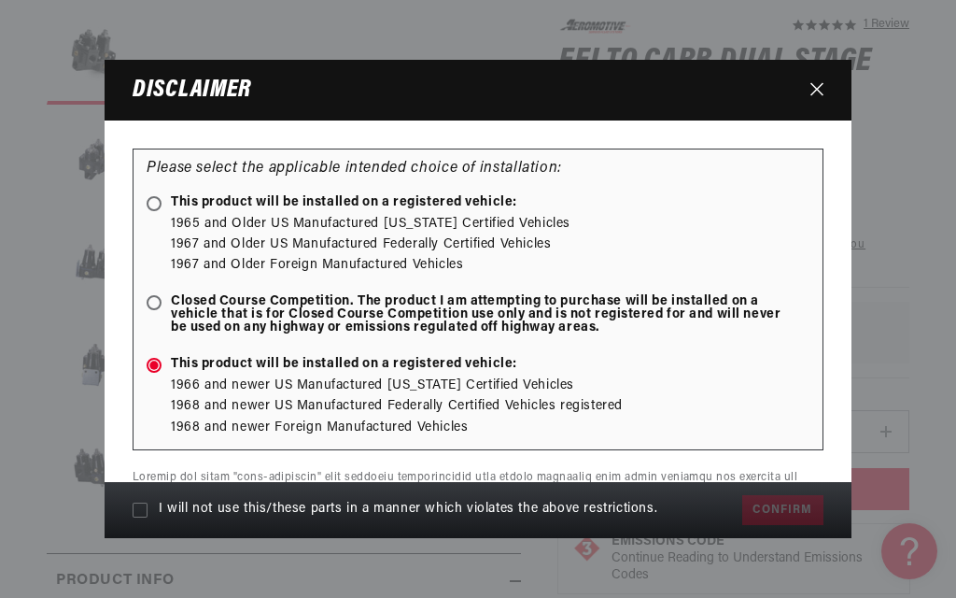
radio input "false"
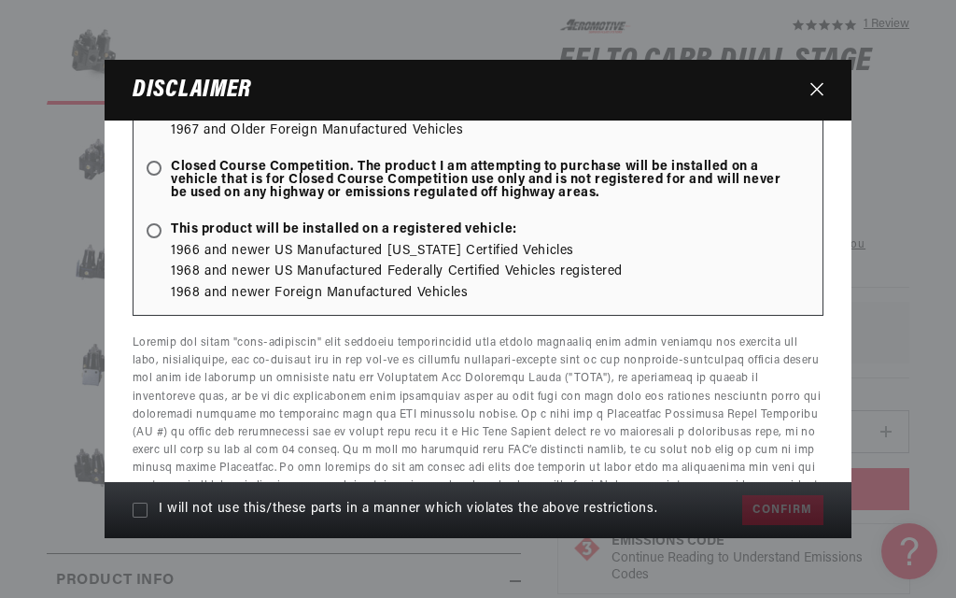
scroll to position [135, 0]
click at [144, 517] on icon at bounding box center [140, 509] width 15 height 15
click at [144, 517] on input "I will not use this/these parts in a manner which violates the above restrictio…" at bounding box center [140, 509] width 15 height 15
checkbox input "true"
click at [786, 525] on button "Confirm" at bounding box center [782, 510] width 81 height 30
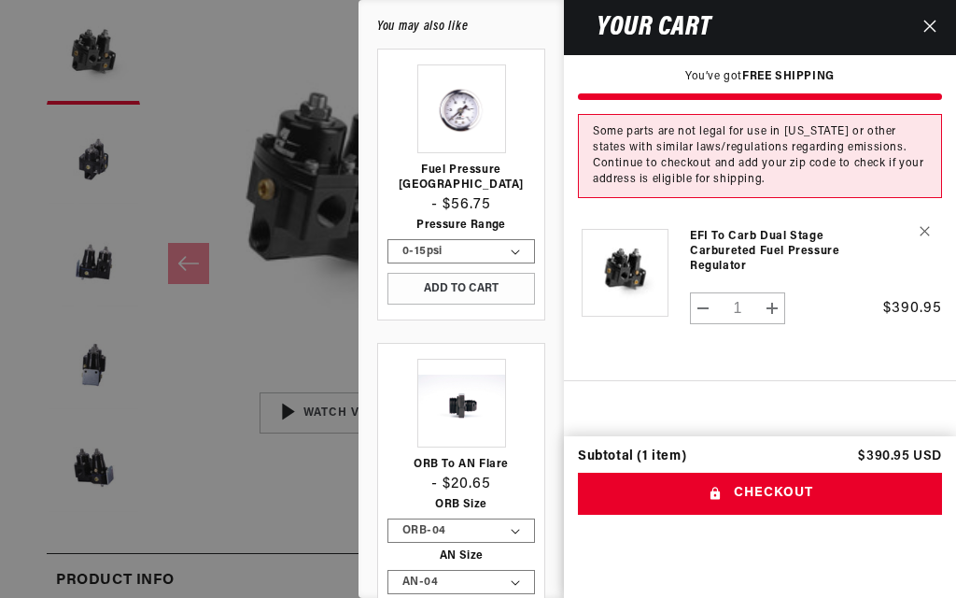
scroll to position [0, 0]
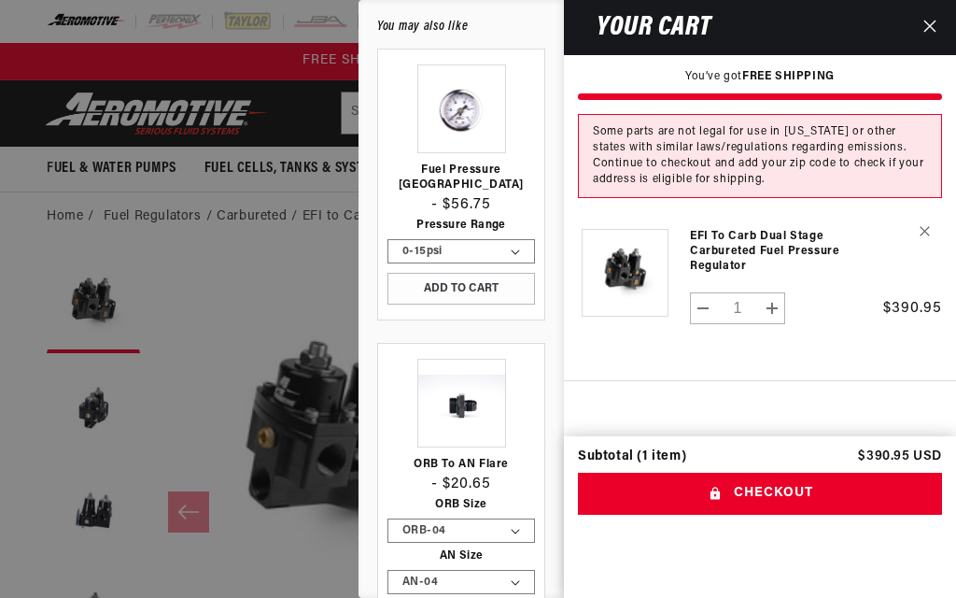
click at [269, 266] on div at bounding box center [478, 299] width 956 height 598
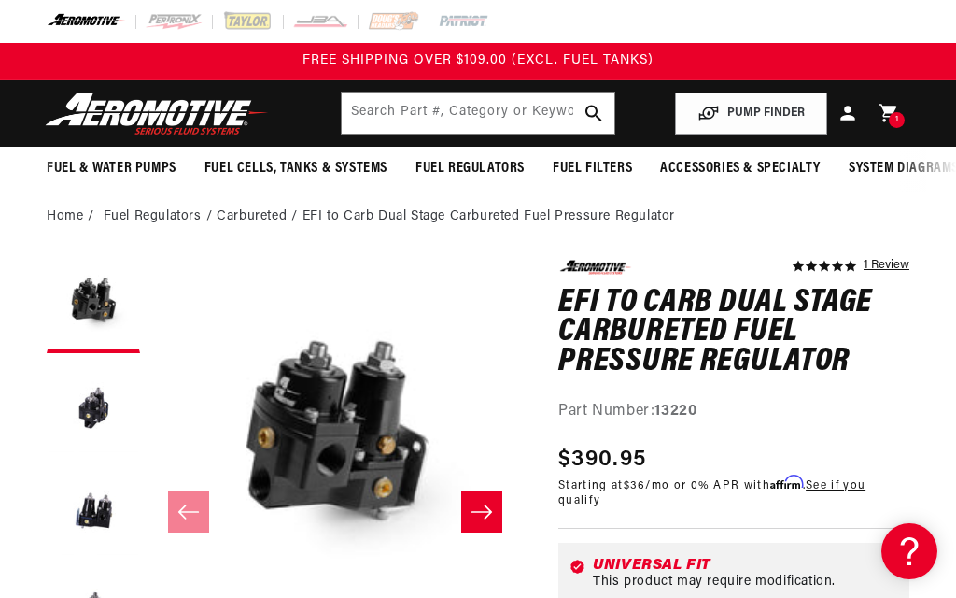
click at [893, 119] on div "1 1 item" at bounding box center [897, 120] width 16 height 16
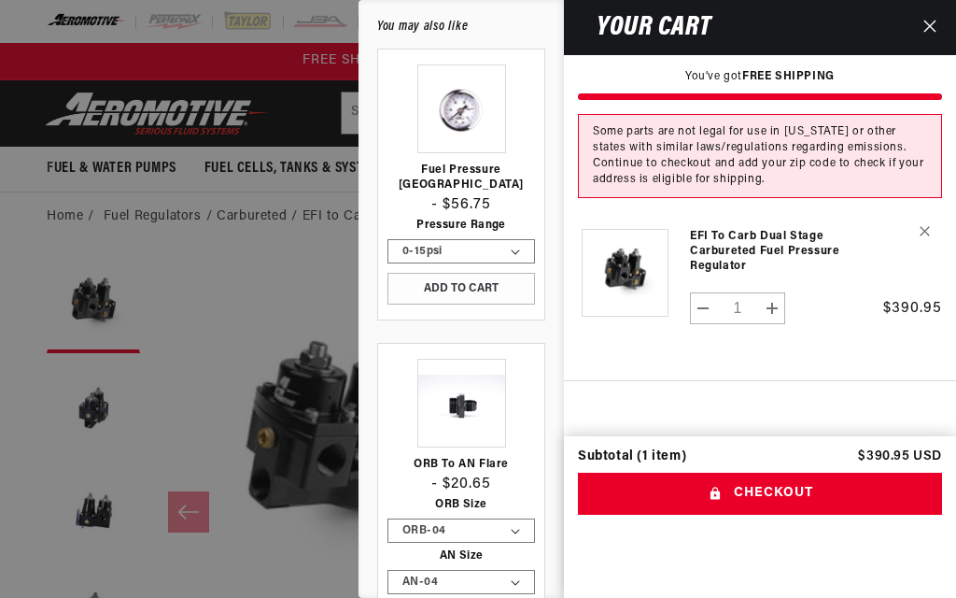
click at [812, 472] on button "Checkout" at bounding box center [760, 493] width 364 height 42
